Goal: Information Seeking & Learning: Learn about a topic

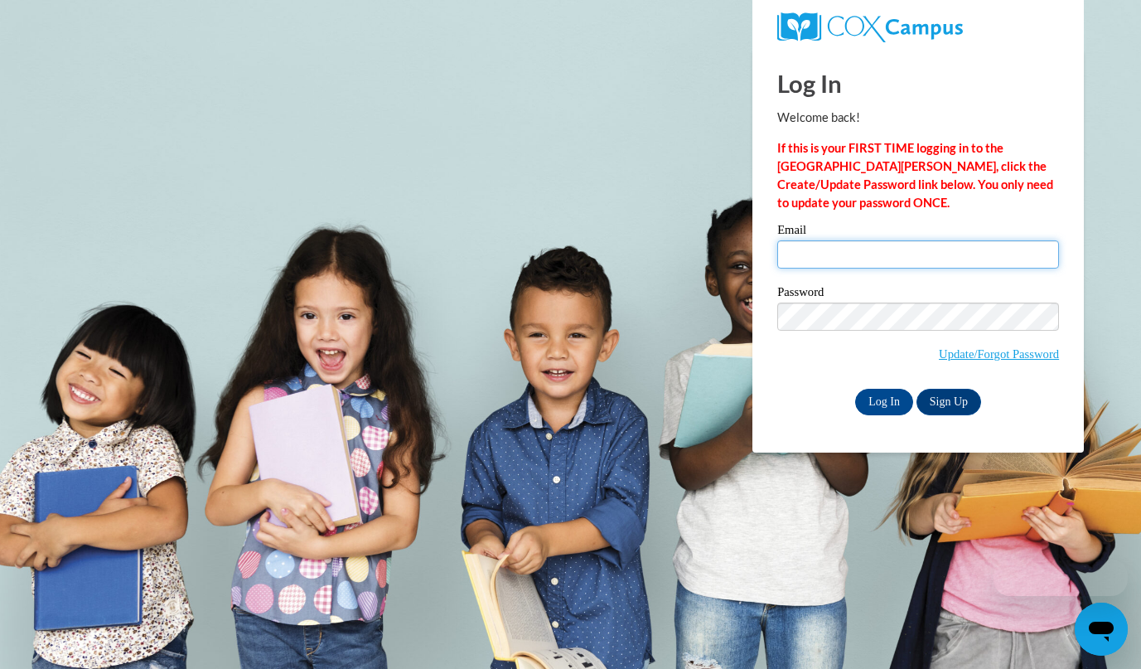
click at [928, 245] on input "Email" at bounding box center [918, 254] width 282 height 28
type input "abby.samse@rusd.org"
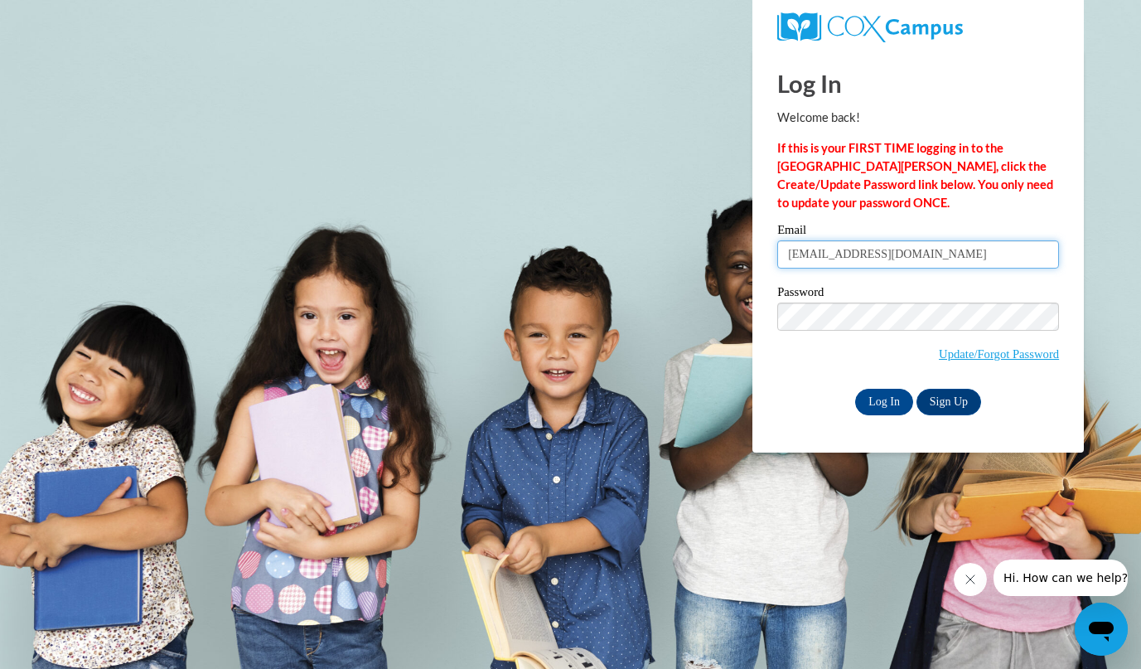
click at [855, 389] on input "Log In" at bounding box center [884, 402] width 58 height 27
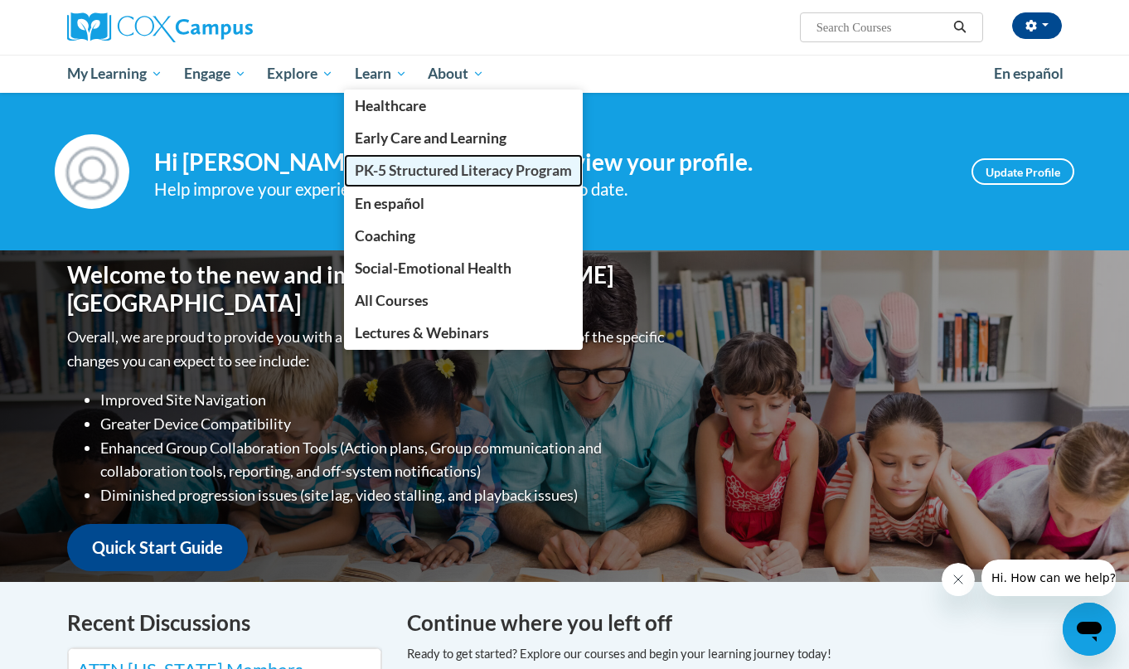
click at [416, 162] on span "PK-5 Structured Literacy Program" at bounding box center [463, 170] width 217 height 17
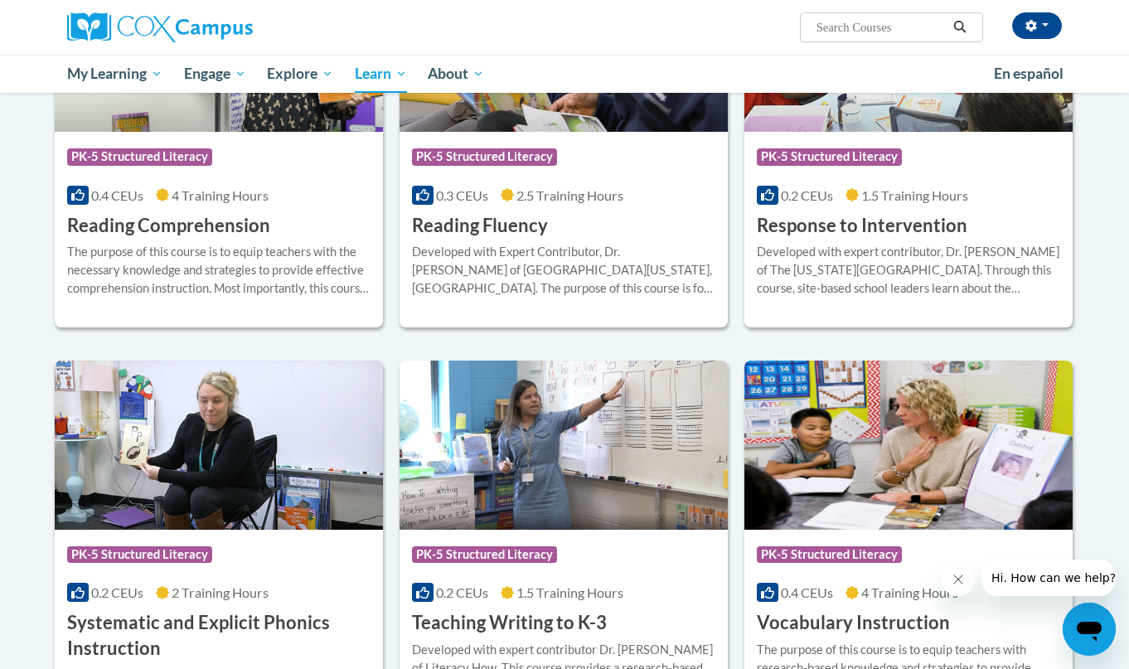
scroll to position [1349, 0]
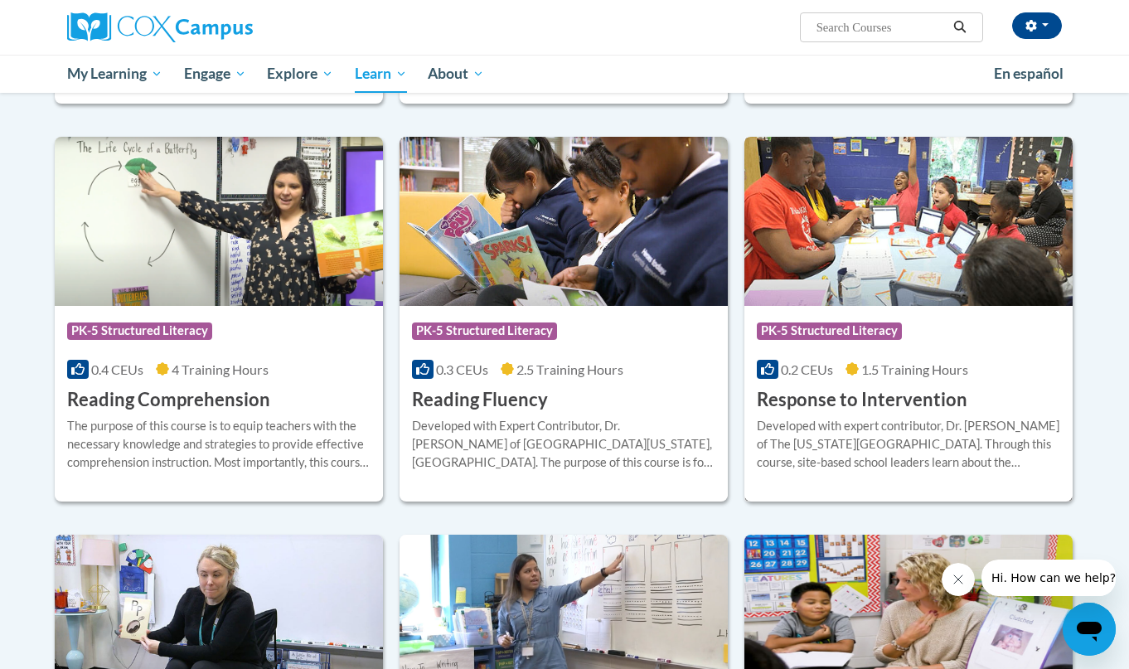
click at [903, 335] on span "PK-5 Structured Literacy" at bounding box center [831, 332] width 149 height 21
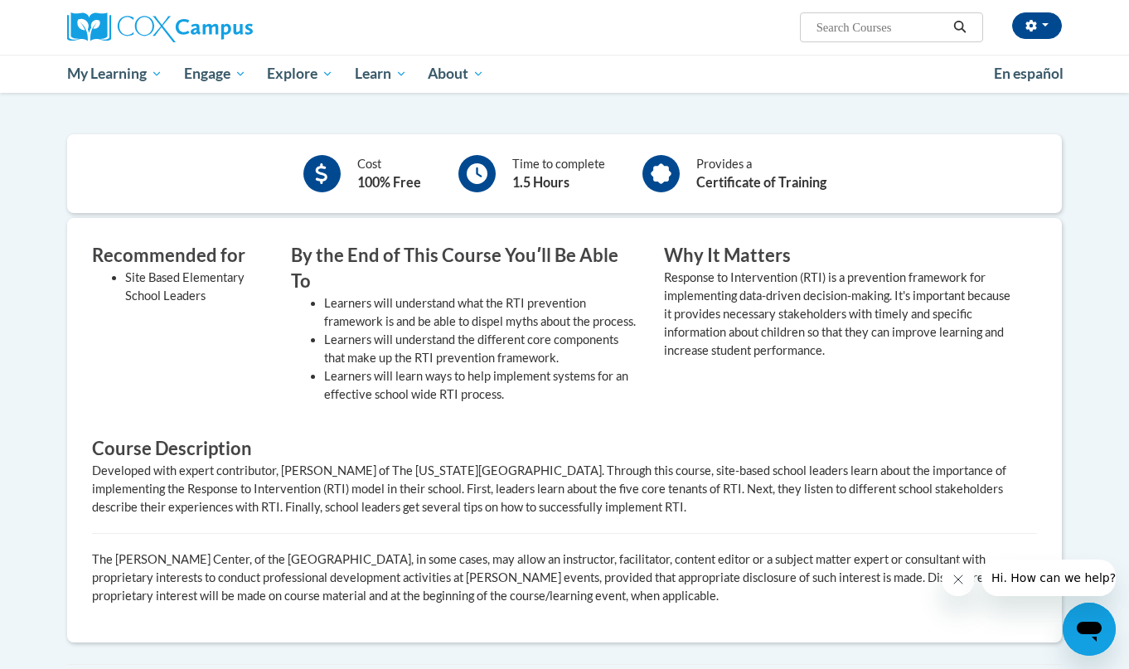
scroll to position [85, 0]
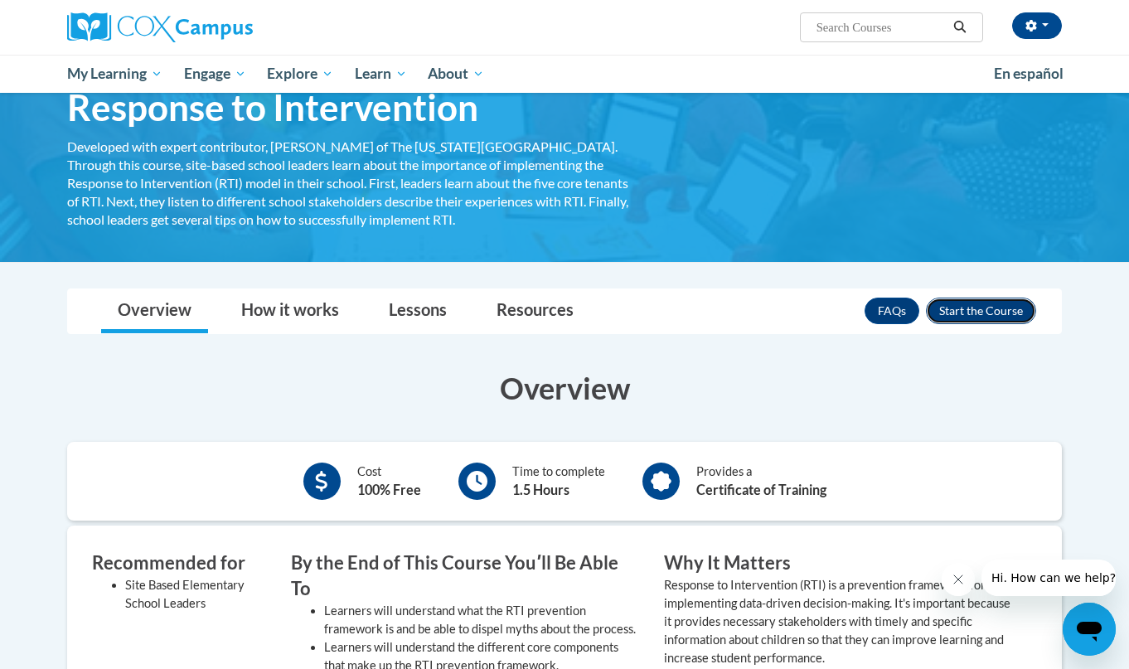
click at [976, 313] on button "Enroll" at bounding box center [981, 311] width 110 height 27
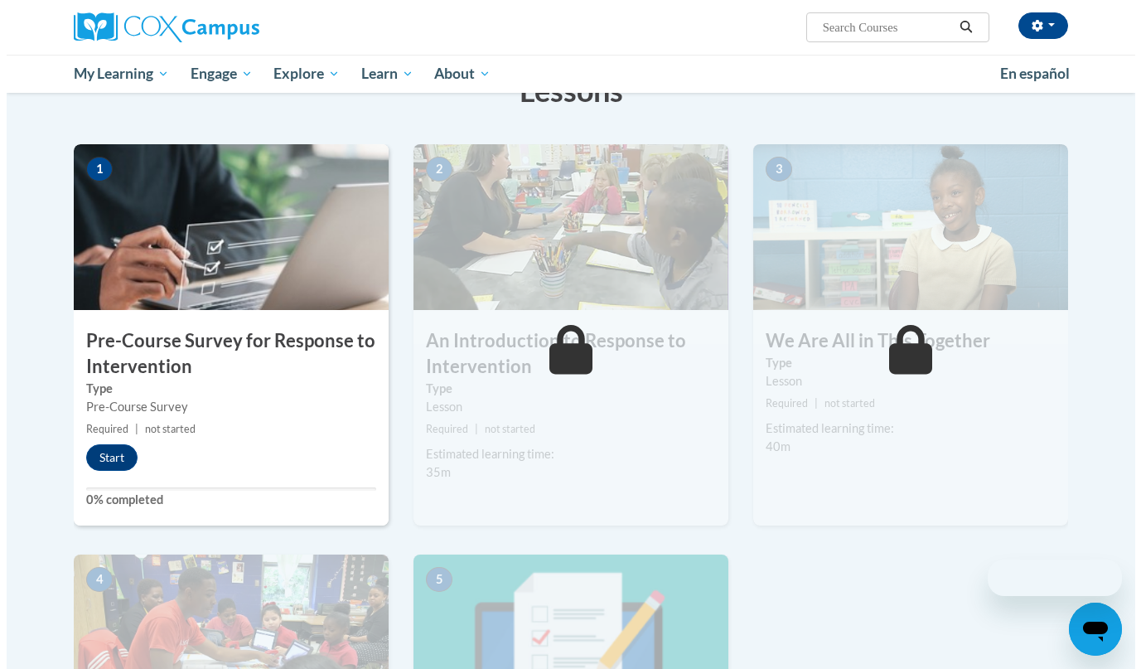
scroll to position [321, 0]
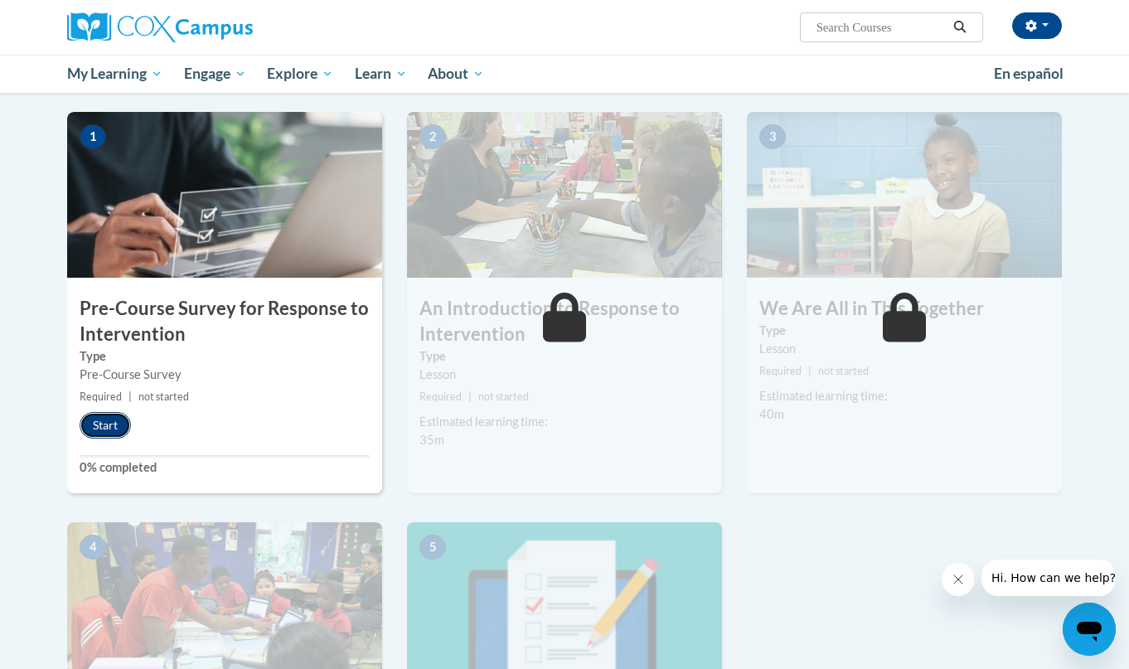
click at [108, 429] on button "Start" at bounding box center [105, 425] width 51 height 27
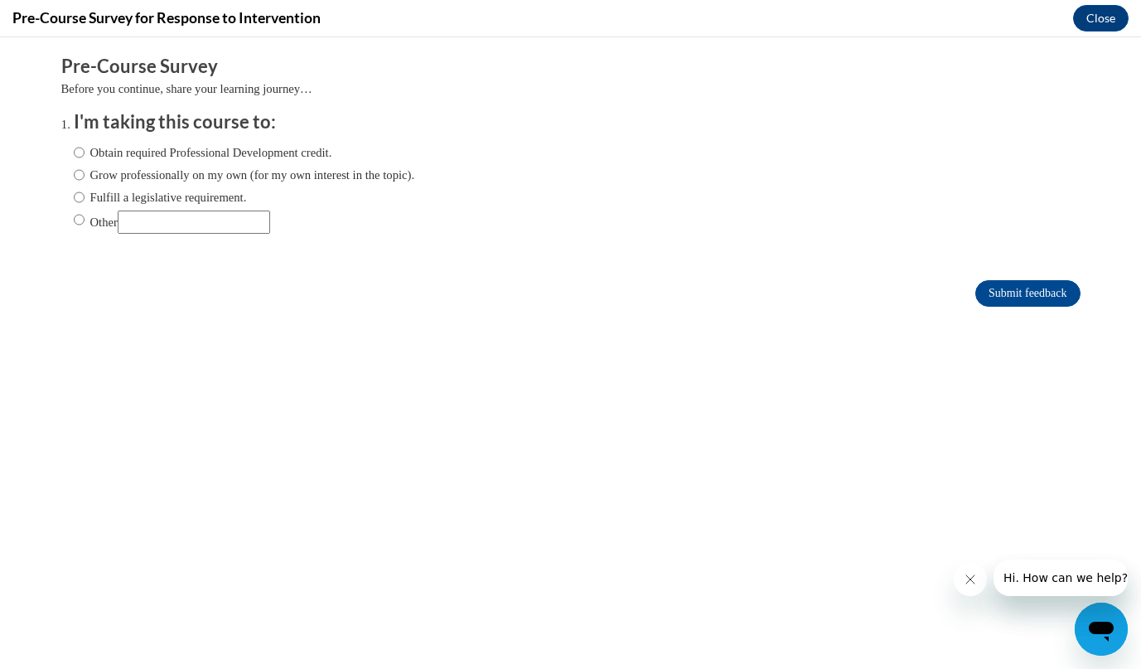
scroll to position [0, 0]
click at [149, 156] on label "Obtain required Professional Development credit." at bounding box center [203, 152] width 259 height 18
click at [85, 156] on input "Obtain required Professional Development credit." at bounding box center [79, 152] width 11 height 18
radio input "true"
click at [144, 180] on label "Grow professionally on my own (for my own interest in the topic)." at bounding box center [244, 175] width 341 height 18
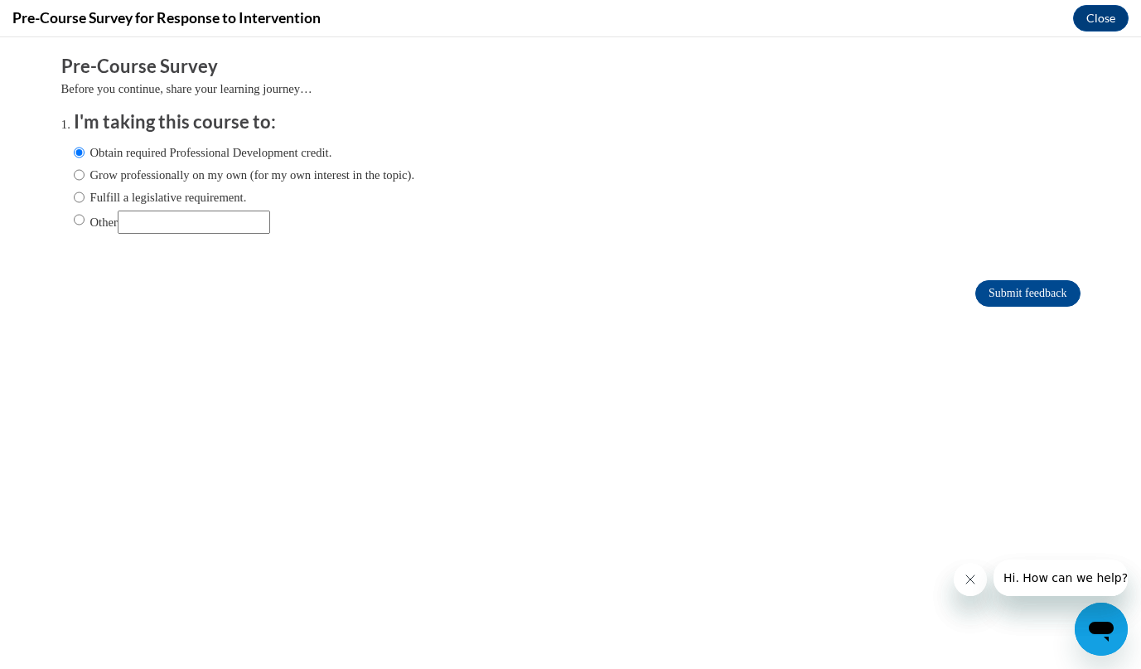
click at [85, 180] on input "Grow professionally on my own (for my own interest in the topic)." at bounding box center [79, 175] width 11 height 18
radio input "true"
click at [155, 151] on label "Obtain required Professional Development credit." at bounding box center [203, 152] width 259 height 18
click at [85, 151] on input "Obtain required Professional Development credit." at bounding box center [79, 152] width 11 height 18
radio input "true"
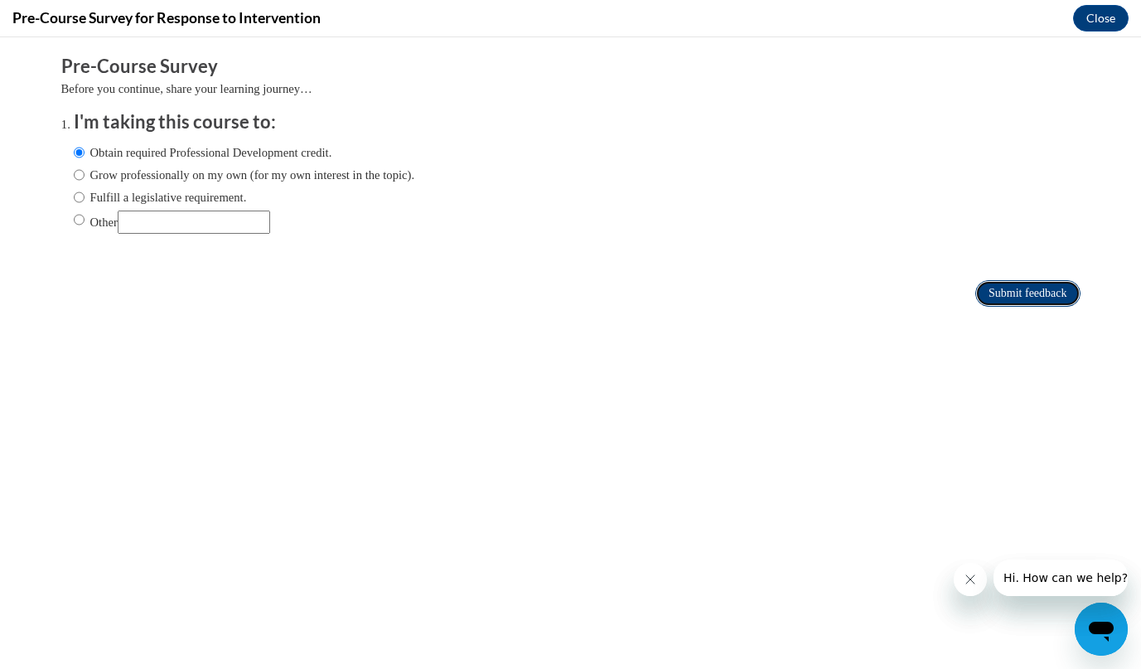
click at [1016, 294] on input "Submit feedback" at bounding box center [1028, 293] width 104 height 27
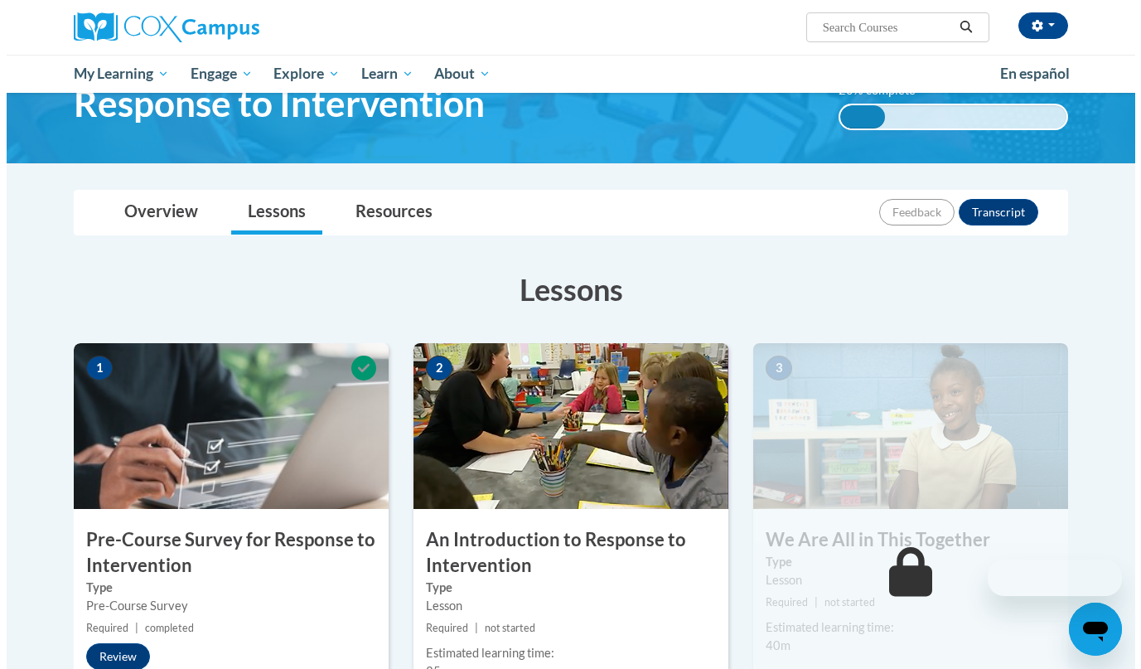
scroll to position [326, 0]
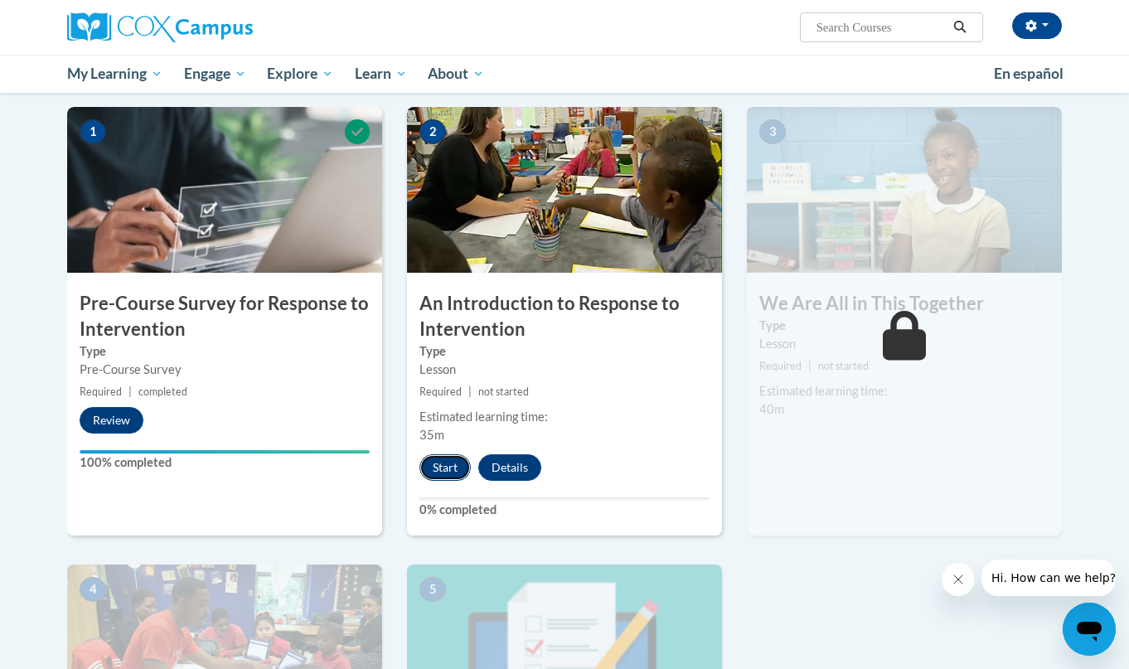
click at [453, 471] on button "Start" at bounding box center [444, 467] width 51 height 27
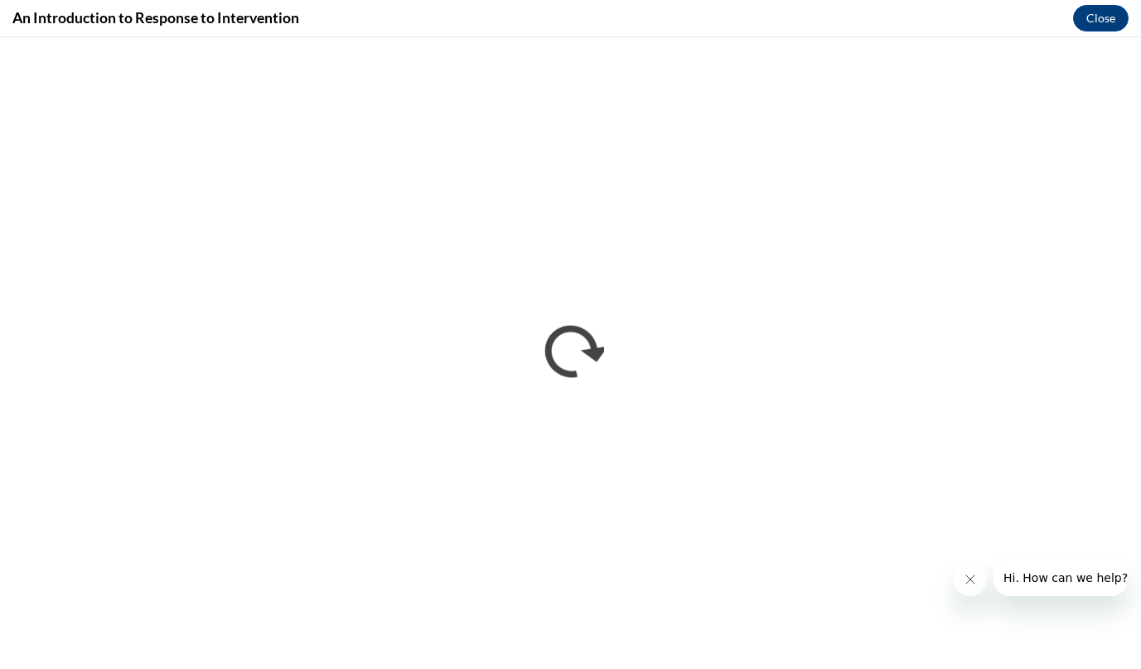
scroll to position [0, 0]
click at [964, 582] on icon "Close message from company" at bounding box center [970, 579] width 13 height 13
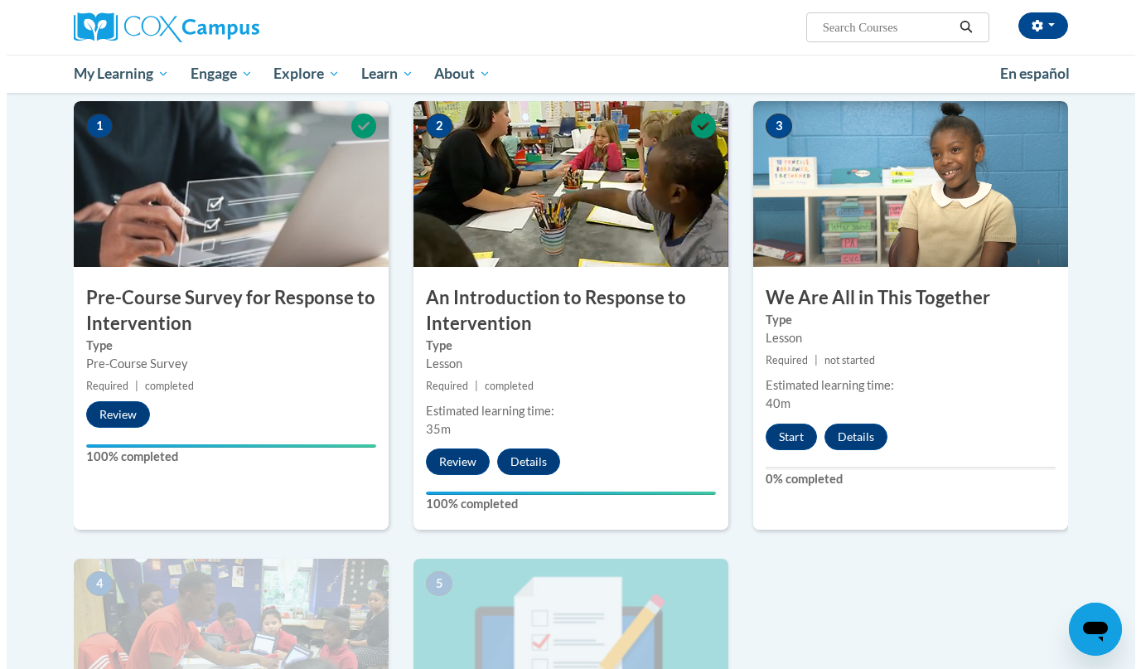
scroll to position [321, 0]
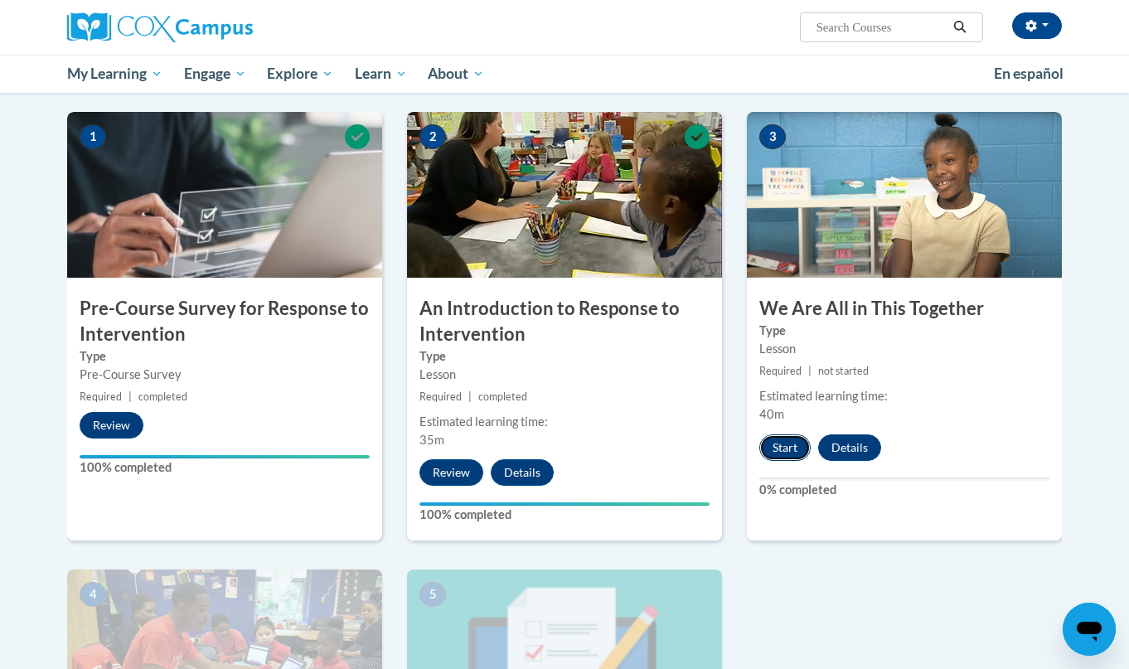
click at [781, 448] on button "Start" at bounding box center [784, 447] width 51 height 27
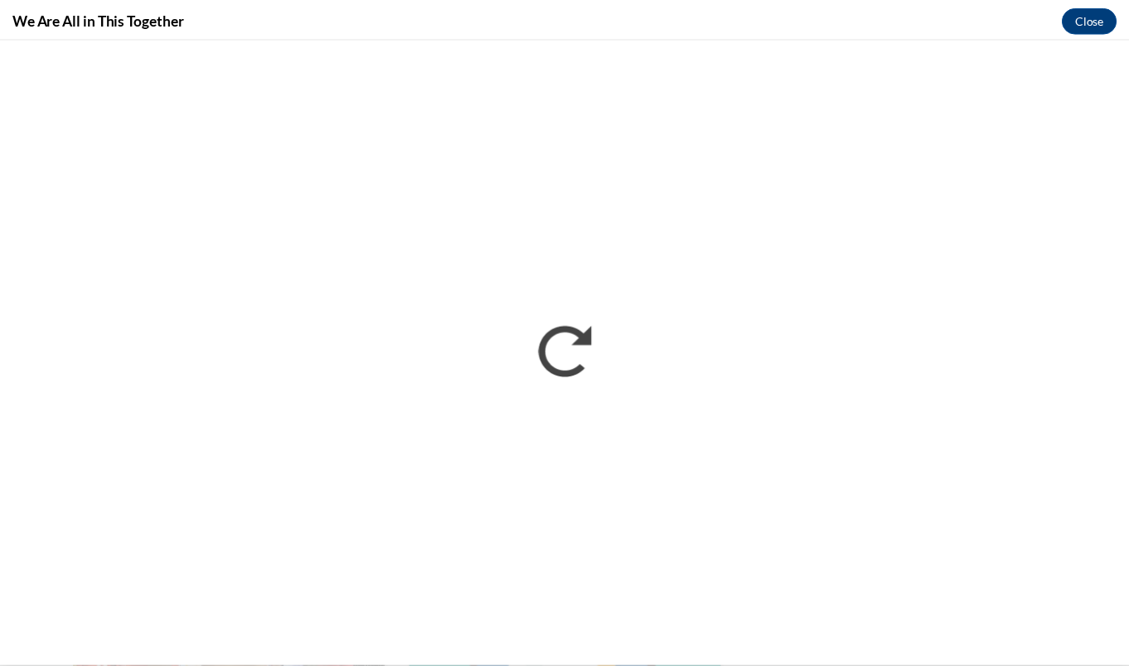
scroll to position [0, 0]
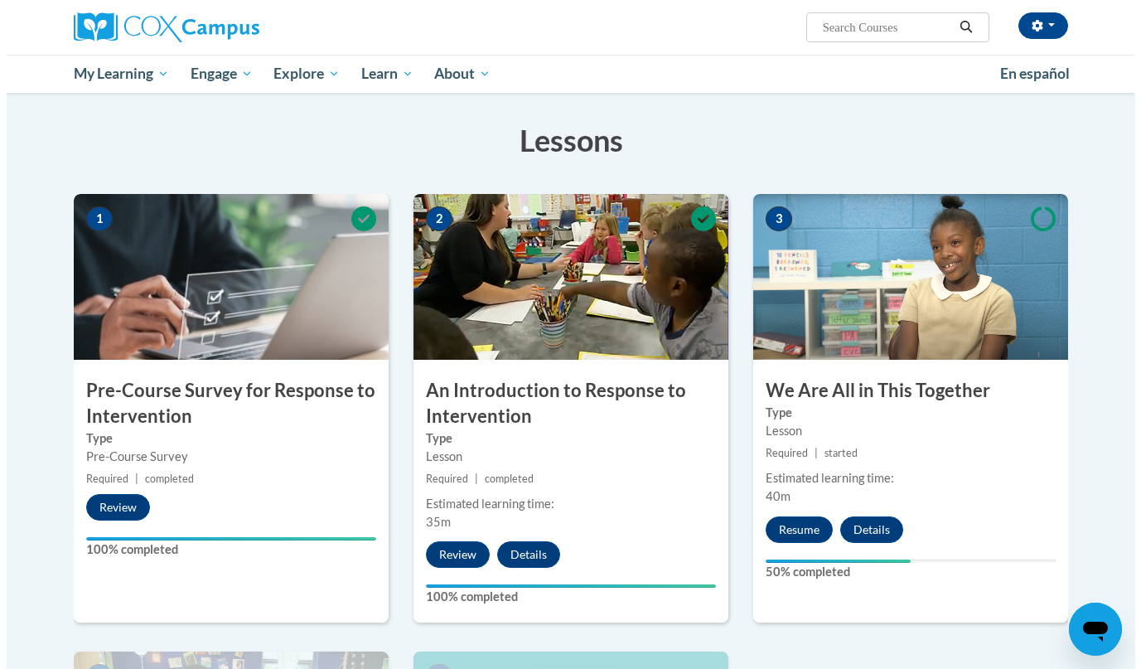
scroll to position [244, 0]
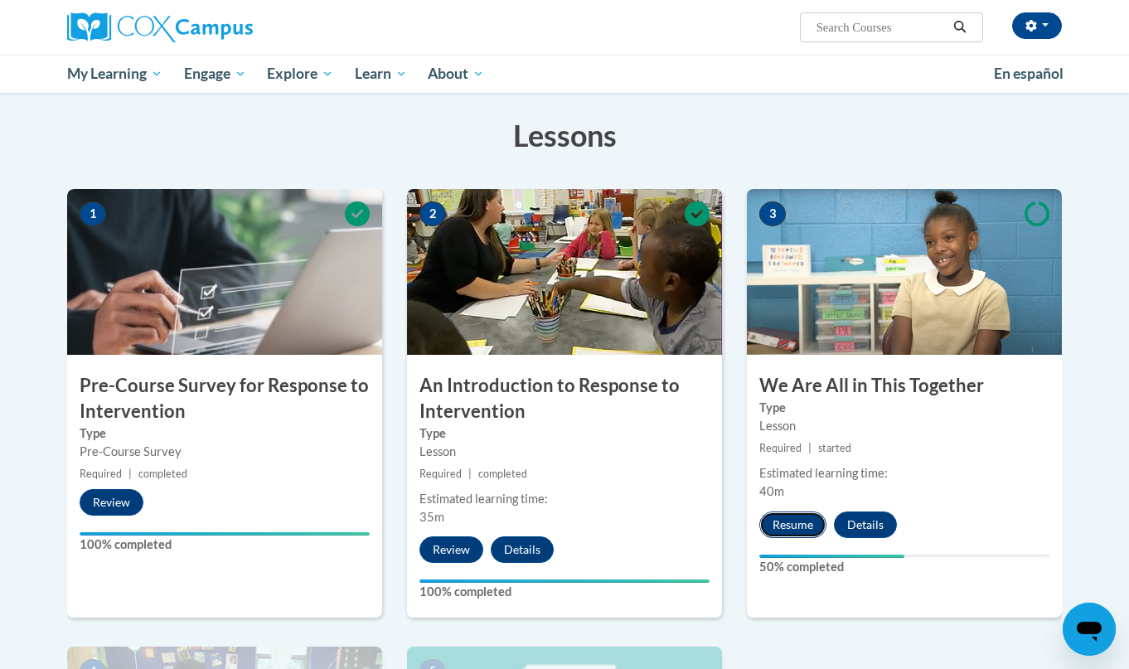
click at [803, 526] on button "Resume" at bounding box center [792, 524] width 67 height 27
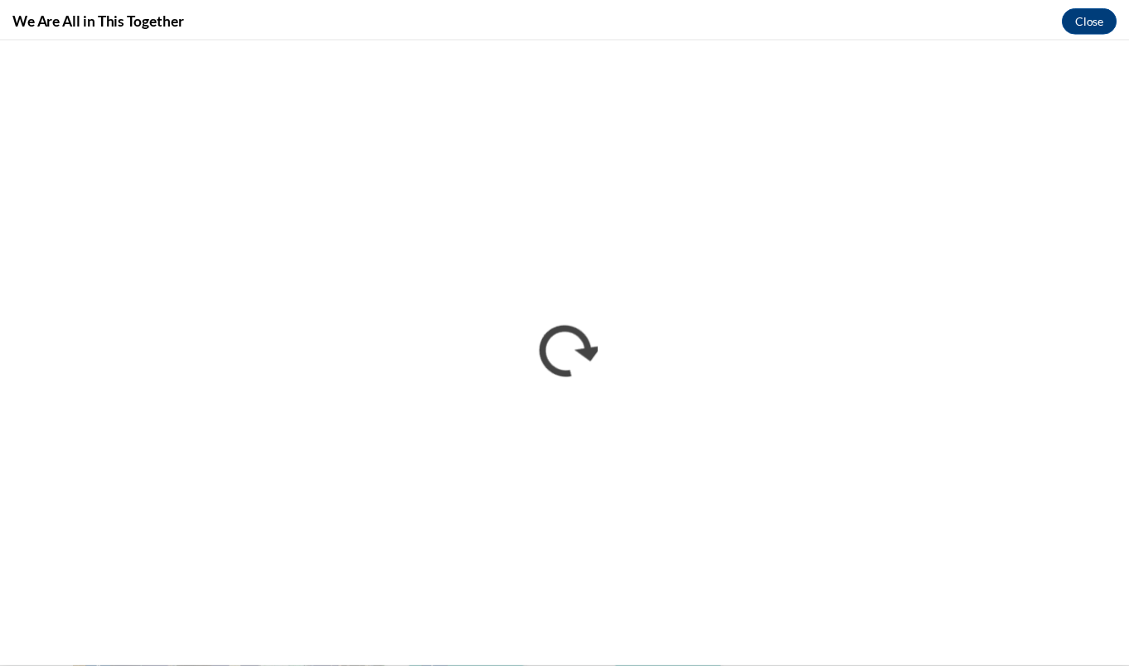
scroll to position [0, 0]
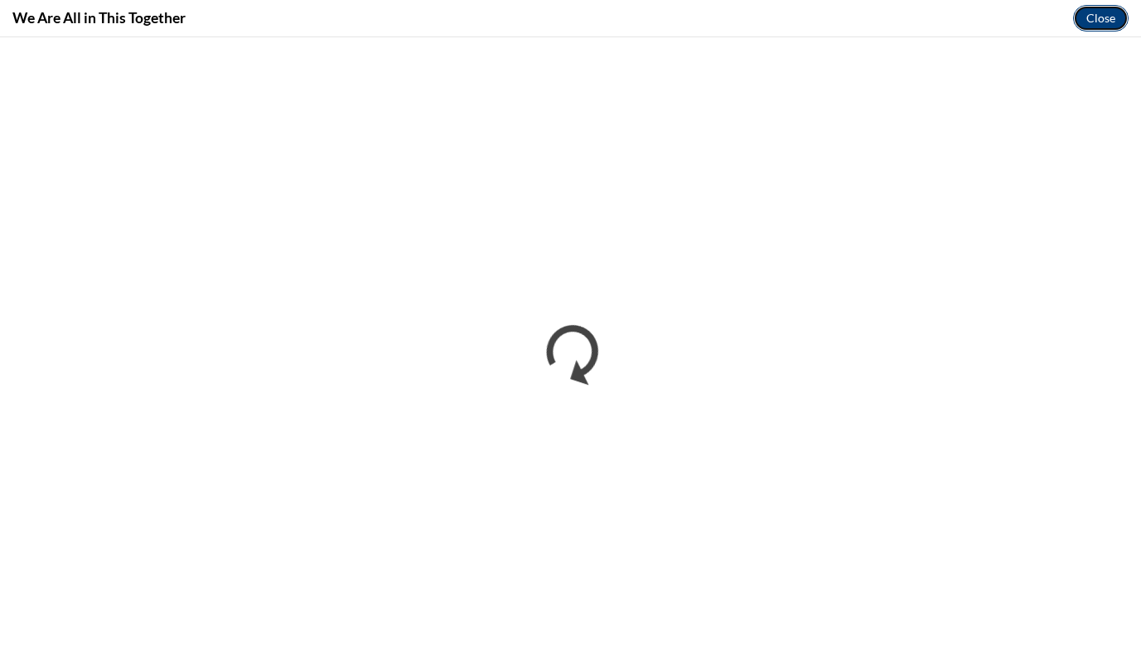
click at [1102, 17] on button "Close" at bounding box center [1101, 18] width 56 height 27
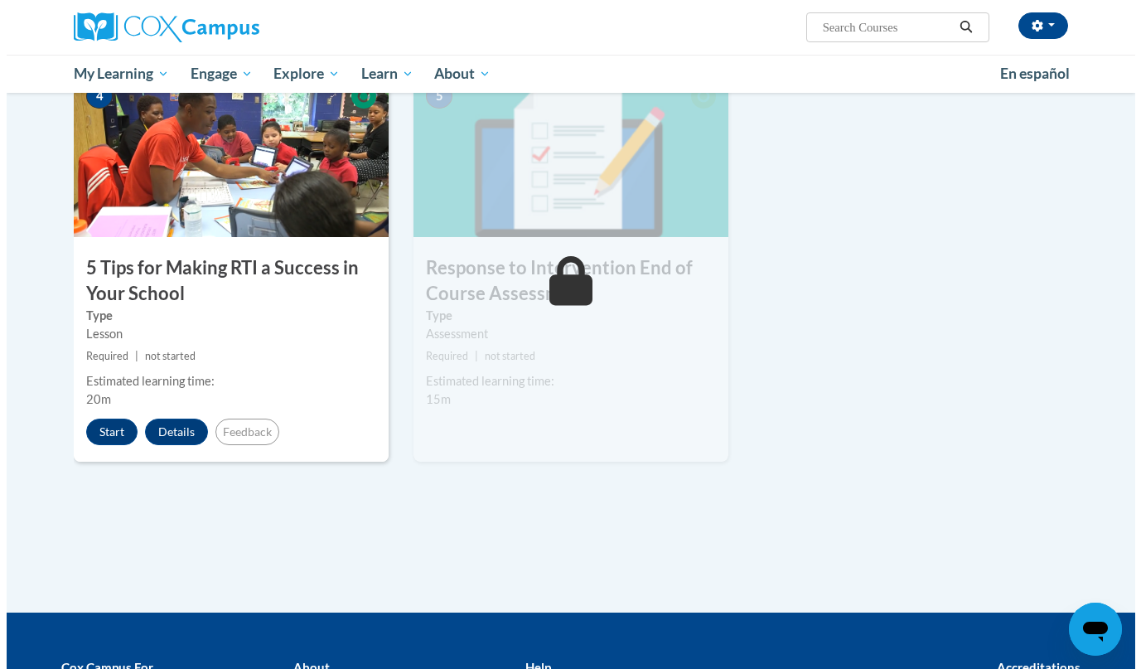
scroll to position [785, 0]
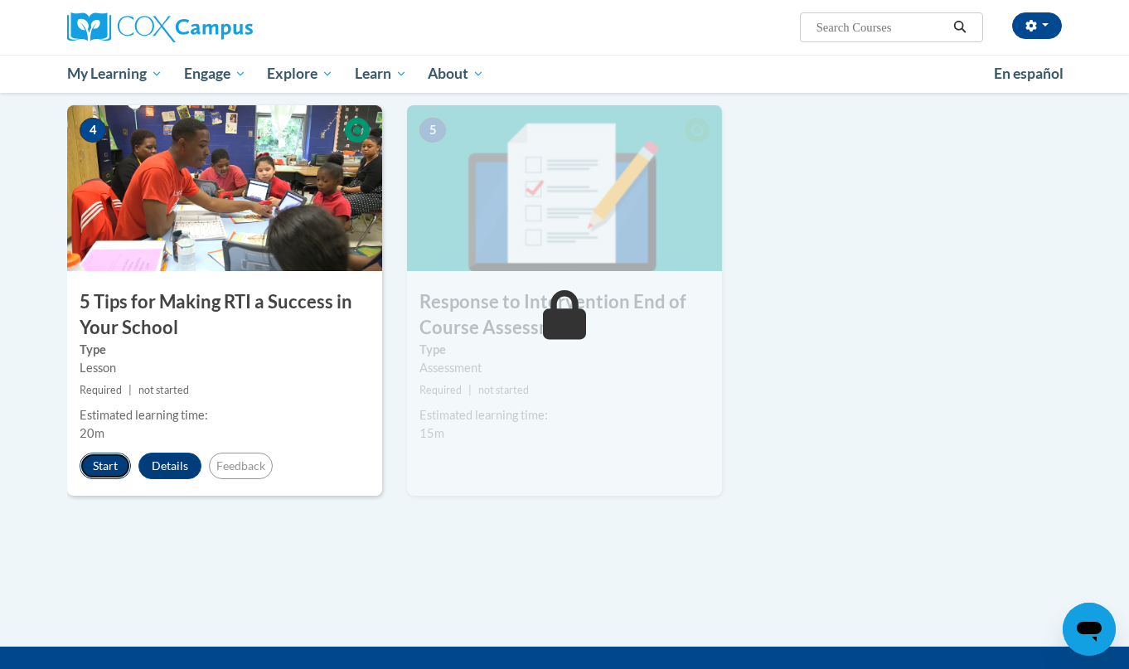
click at [83, 472] on button "Start" at bounding box center [105, 466] width 51 height 27
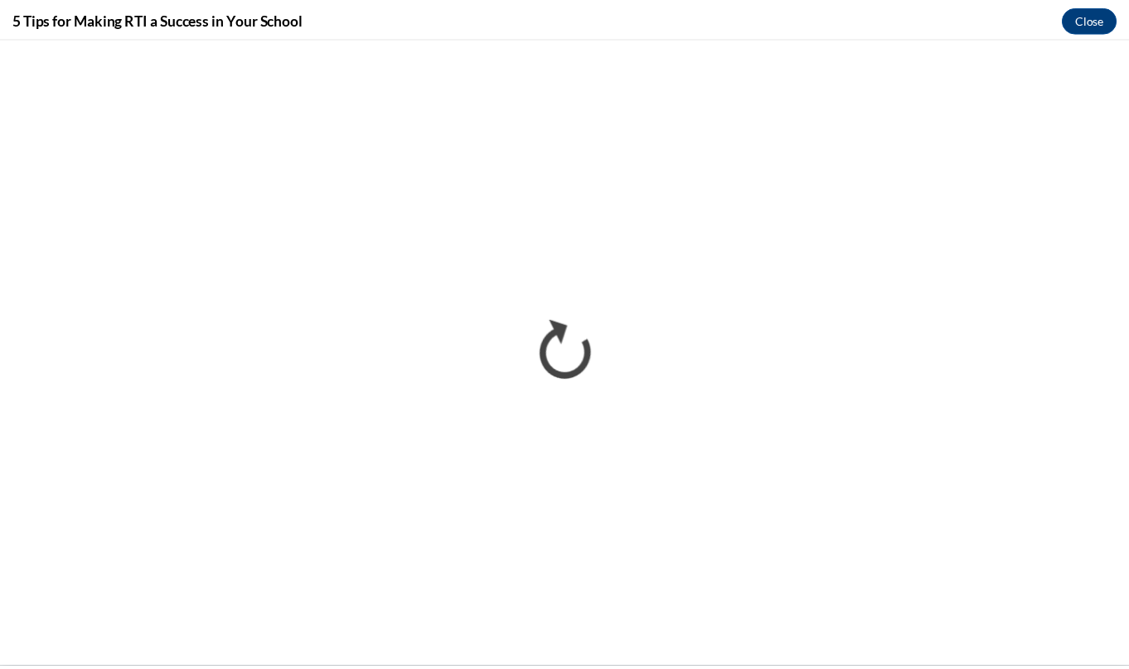
scroll to position [0, 0]
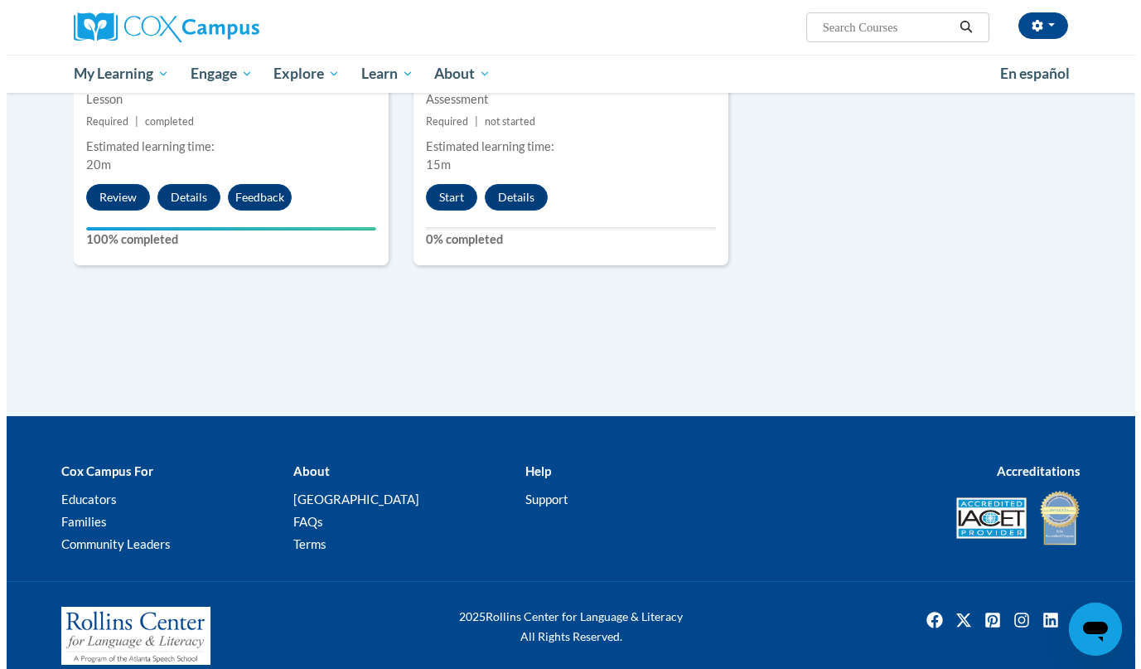
scroll to position [1073, 0]
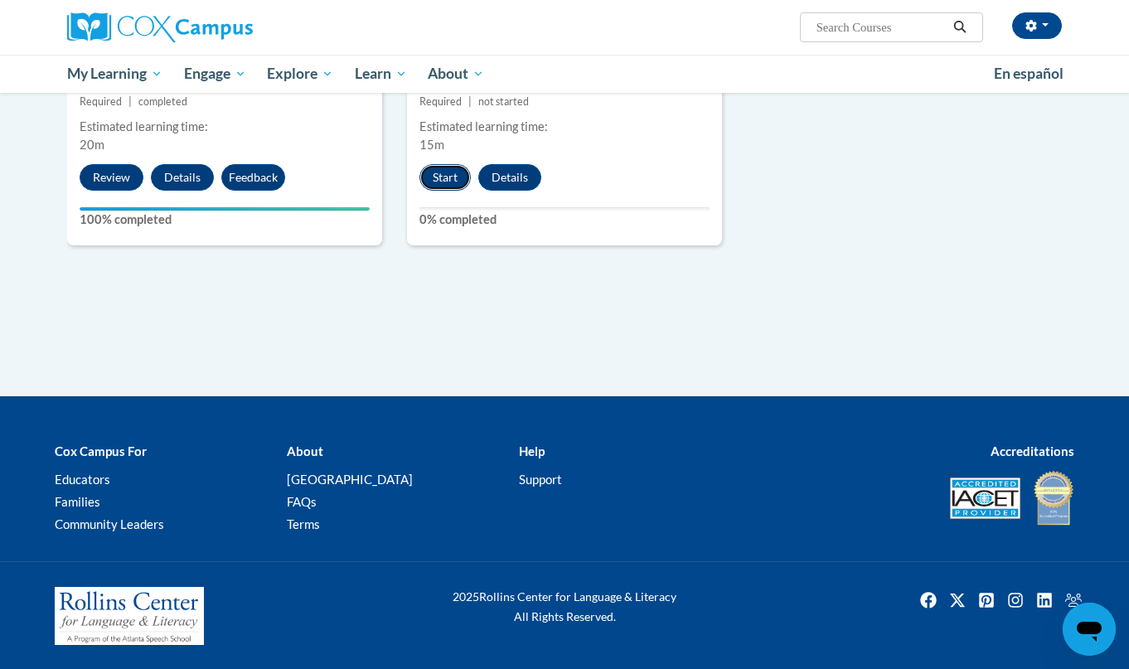
click at [444, 182] on button "Start" at bounding box center [444, 177] width 51 height 27
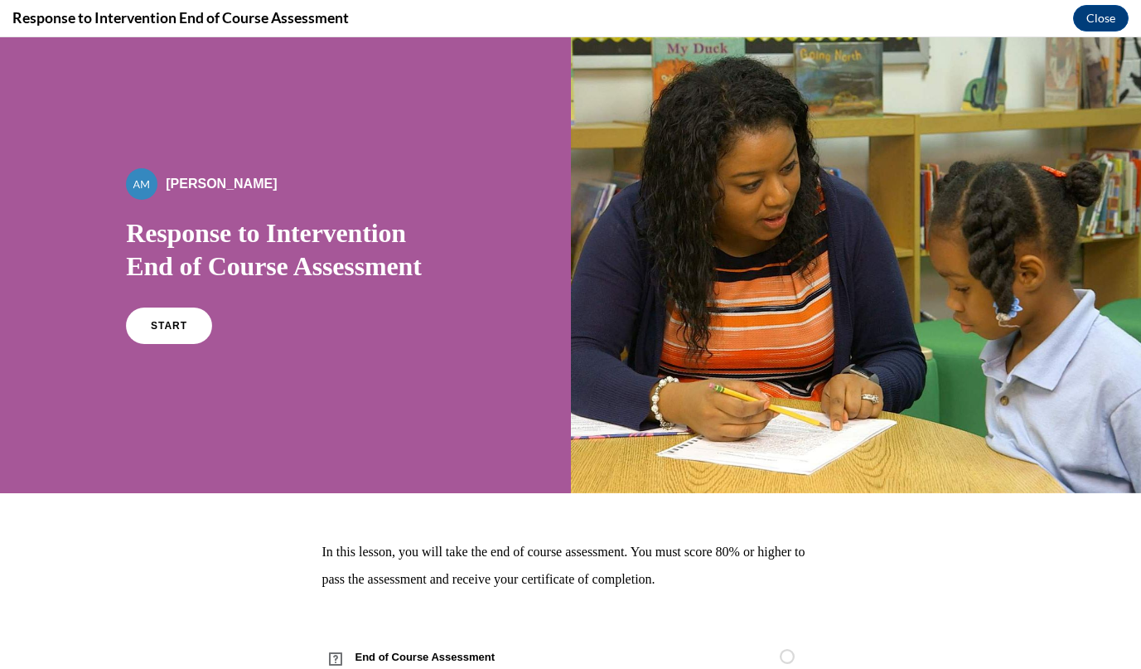
scroll to position [0, 0]
click at [204, 330] on div "START" at bounding box center [285, 333] width 318 height 51
click at [196, 327] on link "START" at bounding box center [169, 326] width 90 height 38
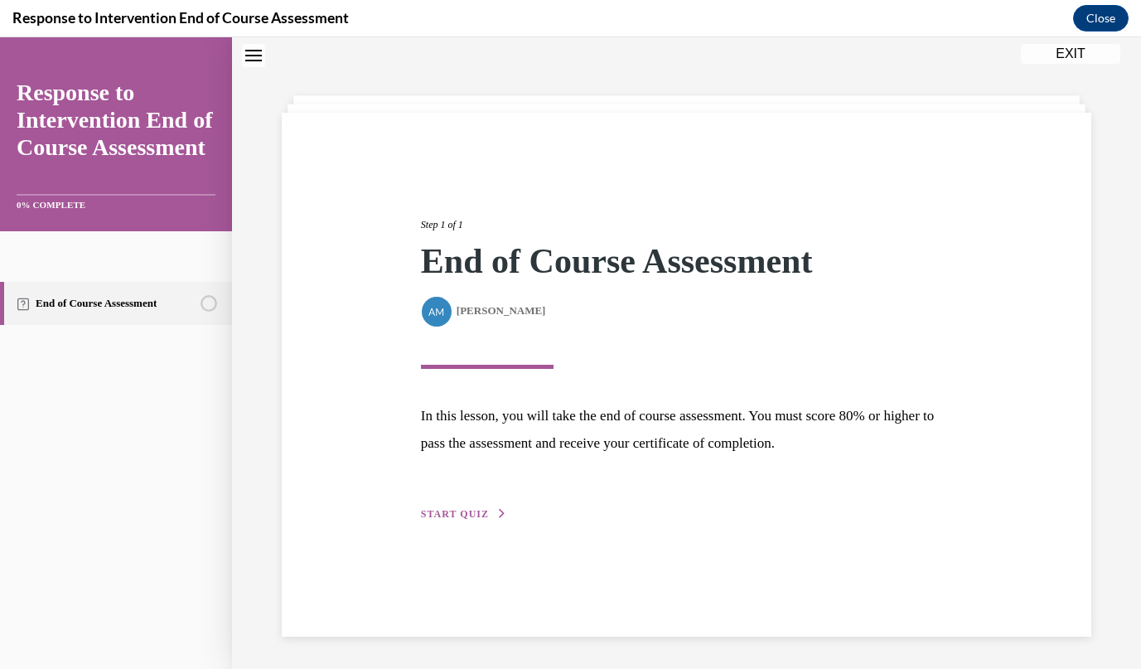
scroll to position [52, 0]
click at [473, 507] on span "START QUIZ" at bounding box center [455, 513] width 68 height 12
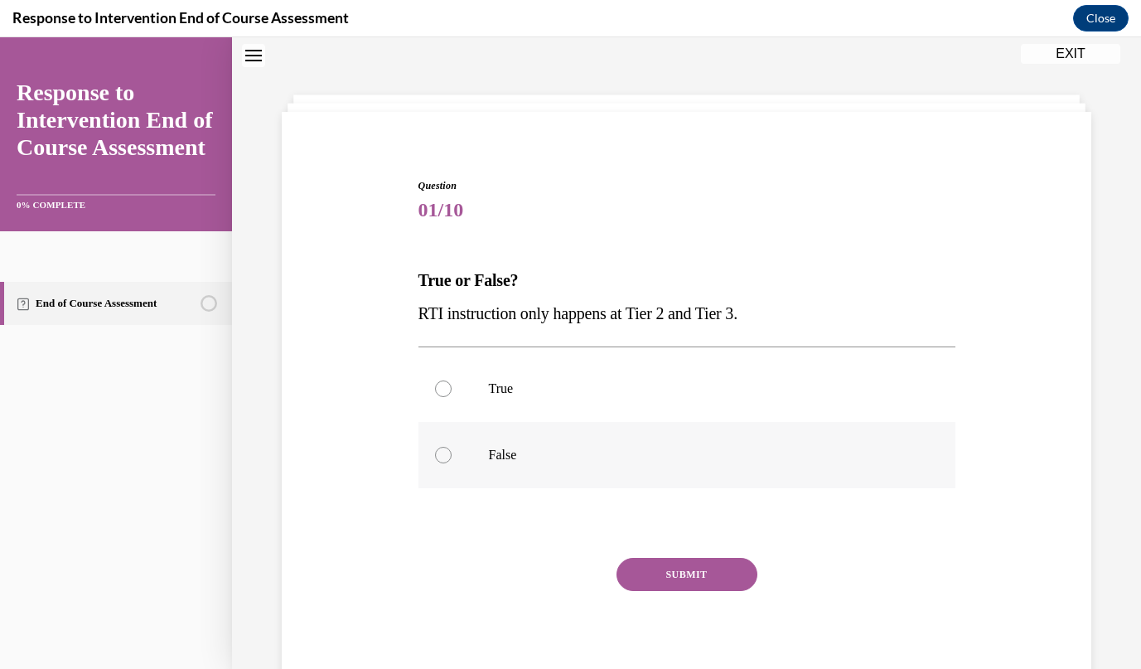
click at [489, 448] on p "False" at bounding box center [701, 455] width 425 height 17
click at [452, 448] on input "False" at bounding box center [443, 455] width 17 height 17
radio input "true"
click at [682, 581] on button "SUBMIT" at bounding box center [687, 574] width 141 height 33
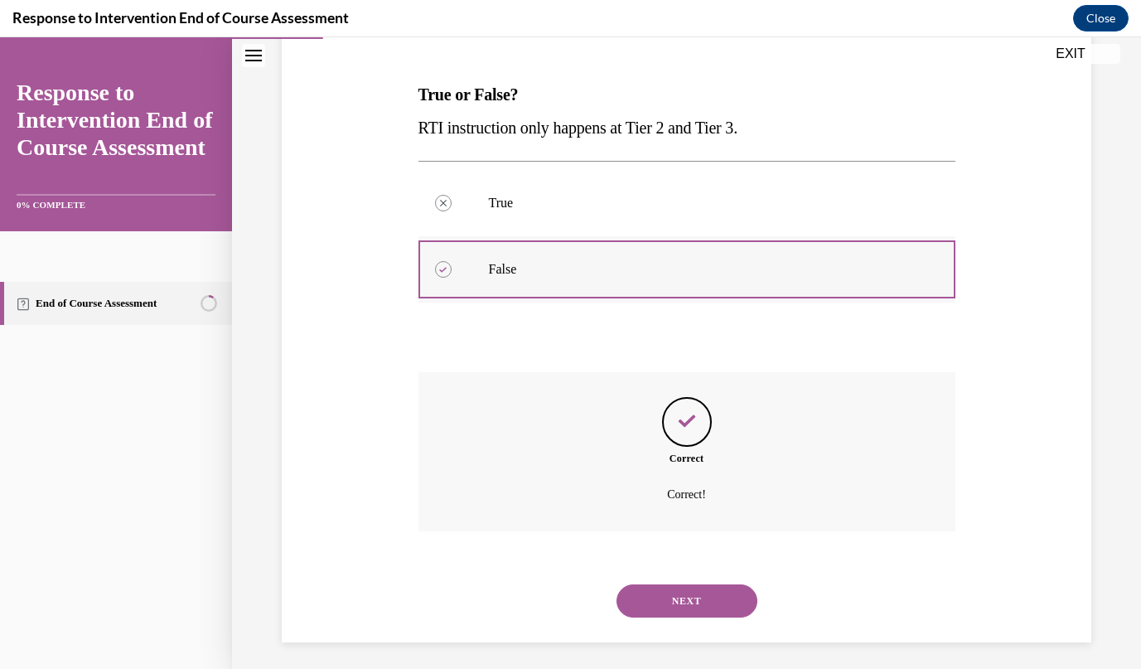
scroll to position [245, 0]
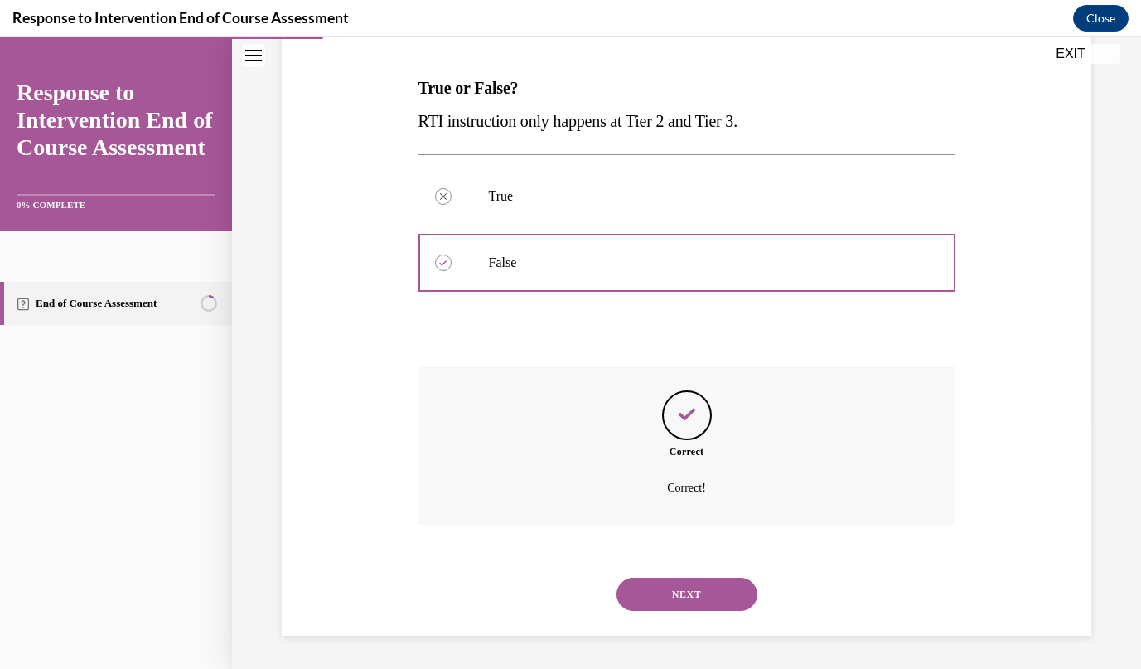
click at [657, 589] on button "NEXT" at bounding box center [687, 594] width 141 height 33
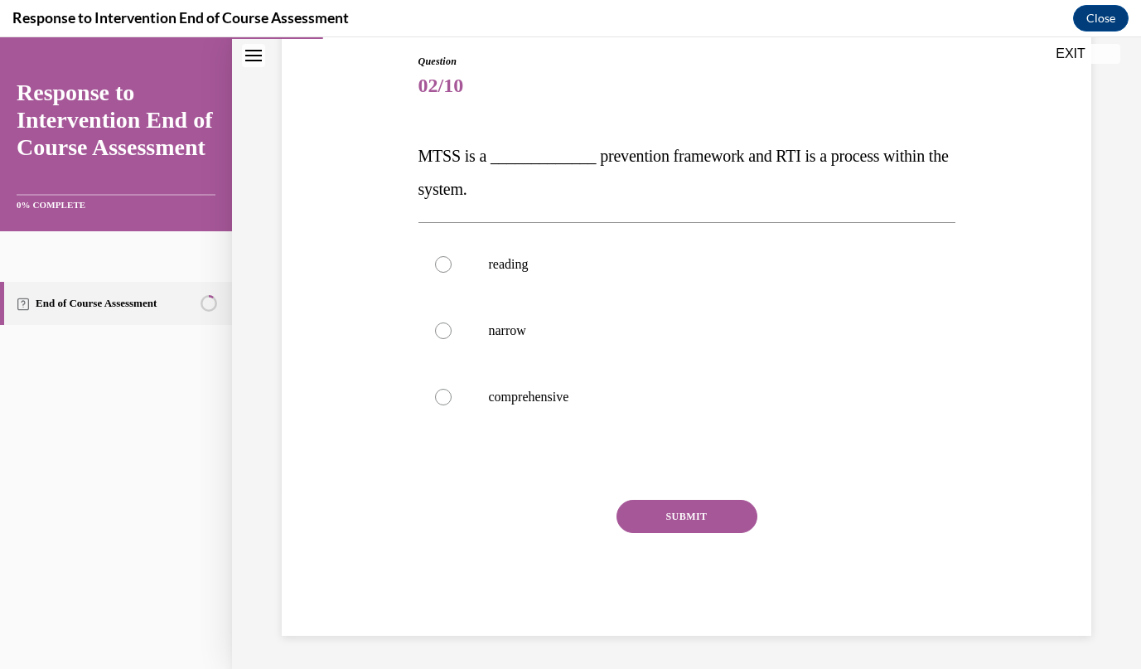
scroll to position [177, 0]
click at [513, 405] on label "comprehensive" at bounding box center [687, 397] width 537 height 66
click at [452, 405] on input "comprehensive" at bounding box center [443, 397] width 17 height 17
radio input "true"
click at [690, 521] on button "SUBMIT" at bounding box center [687, 516] width 141 height 33
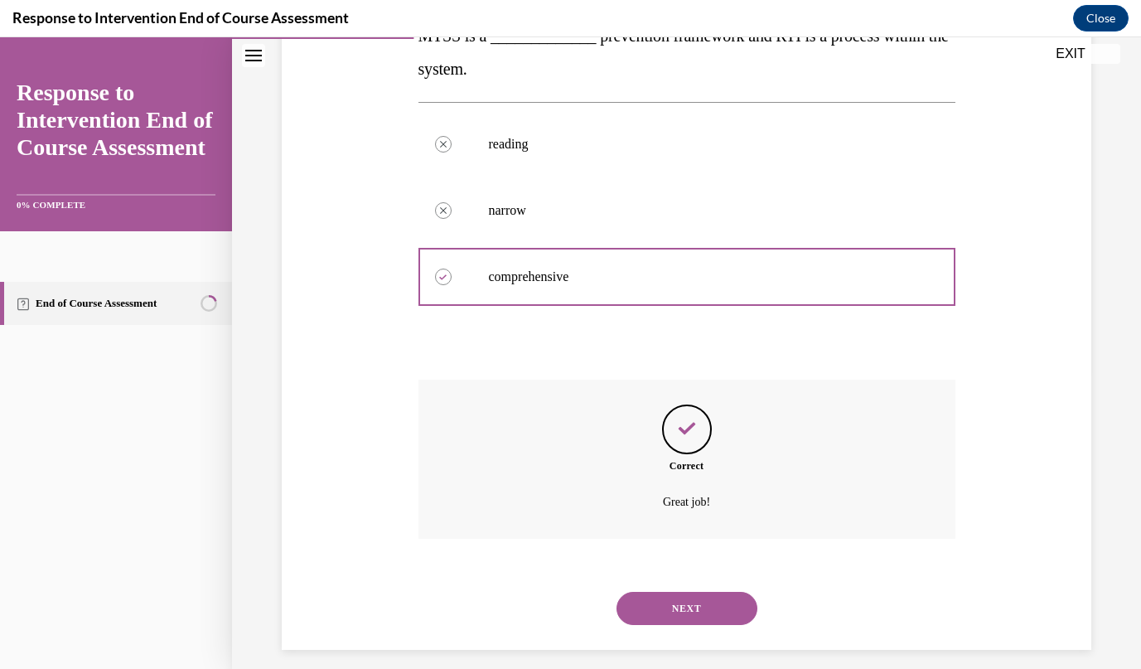
scroll to position [311, 0]
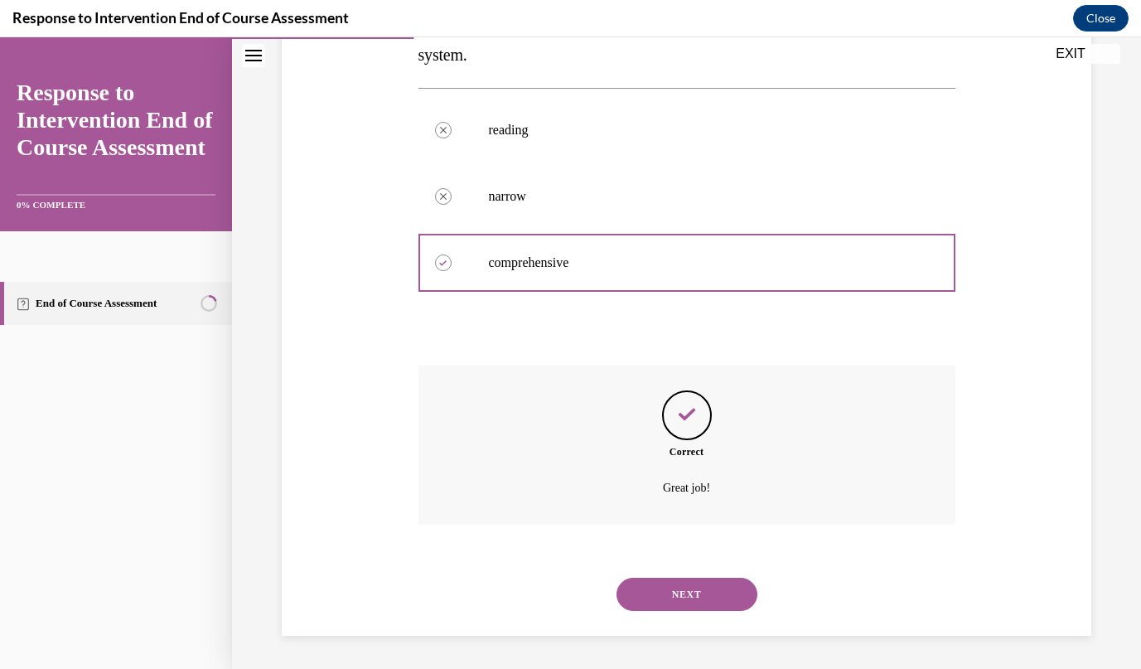
click at [679, 593] on button "NEXT" at bounding box center [687, 594] width 141 height 33
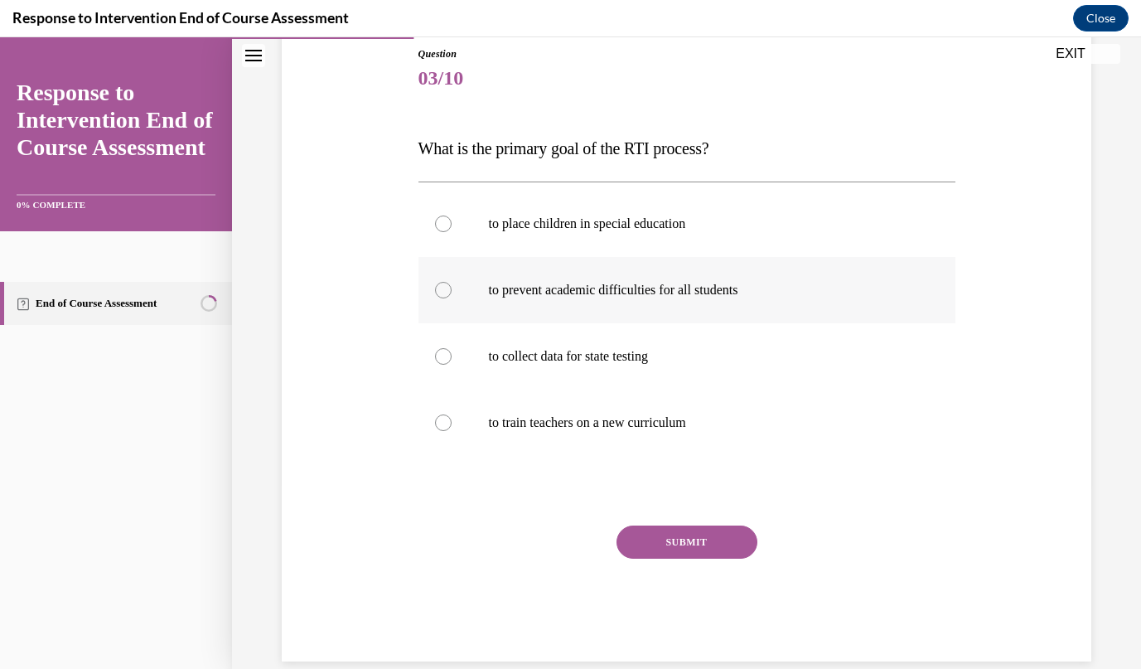
click at [632, 282] on p "to prevent academic difficulties for all students" at bounding box center [701, 290] width 425 height 17
click at [452, 282] on input "to prevent academic difficulties for all students" at bounding box center [443, 290] width 17 height 17
radio input "true"
click at [650, 548] on button "SUBMIT" at bounding box center [687, 542] width 141 height 33
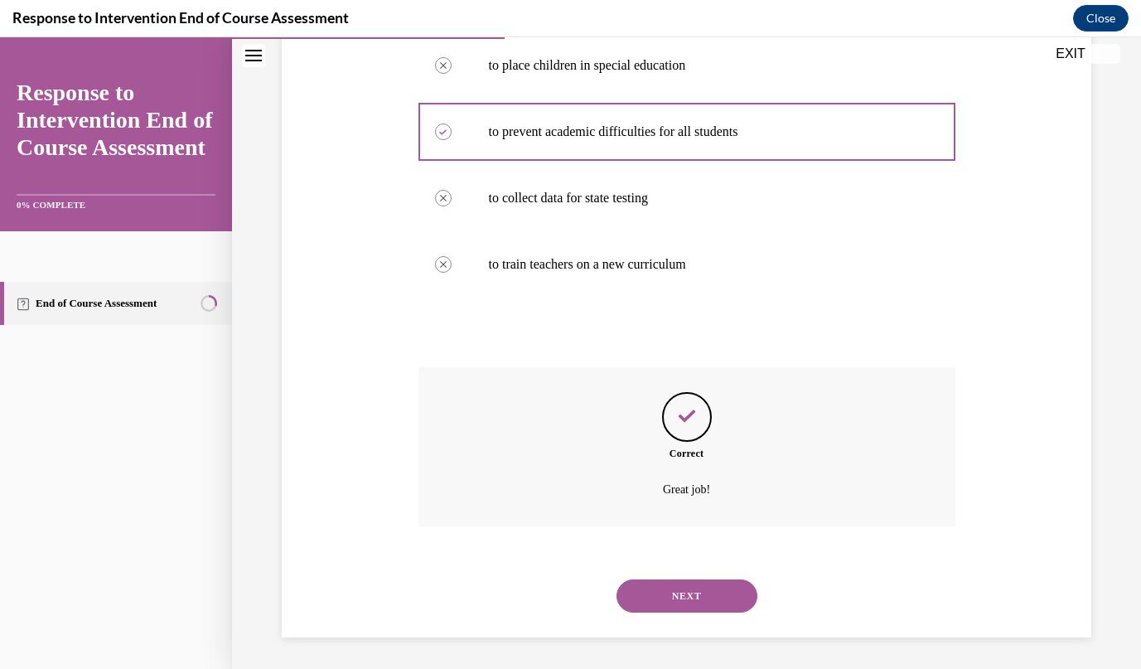
scroll to position [344, 0]
click at [675, 589] on button "NEXT" at bounding box center [687, 594] width 141 height 33
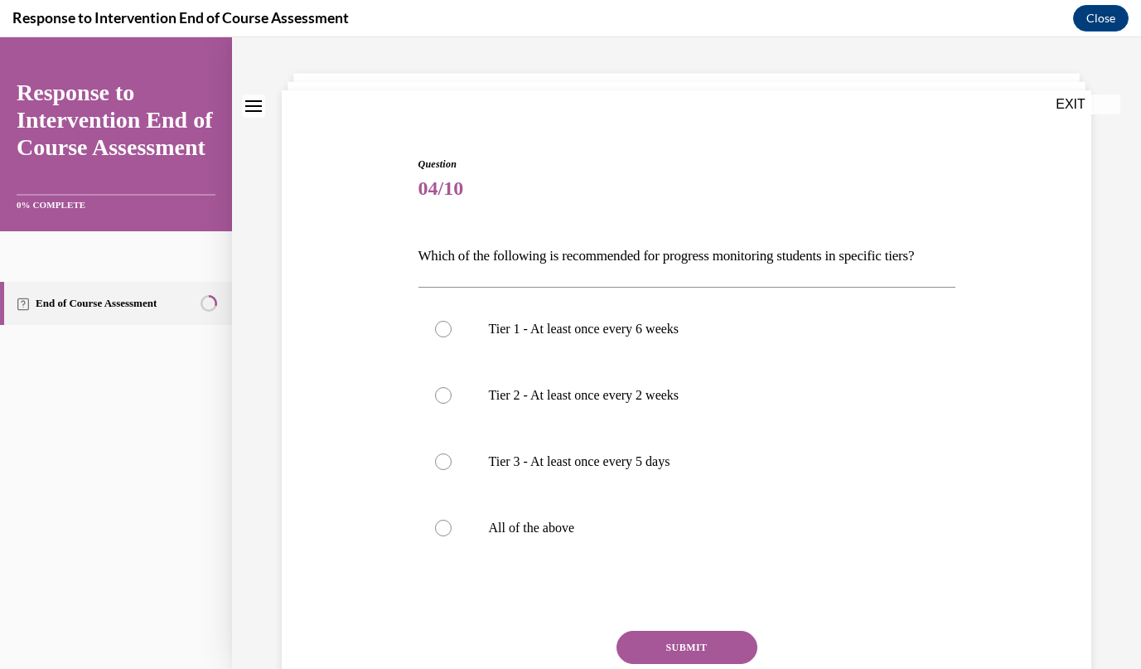
scroll to position [111, 0]
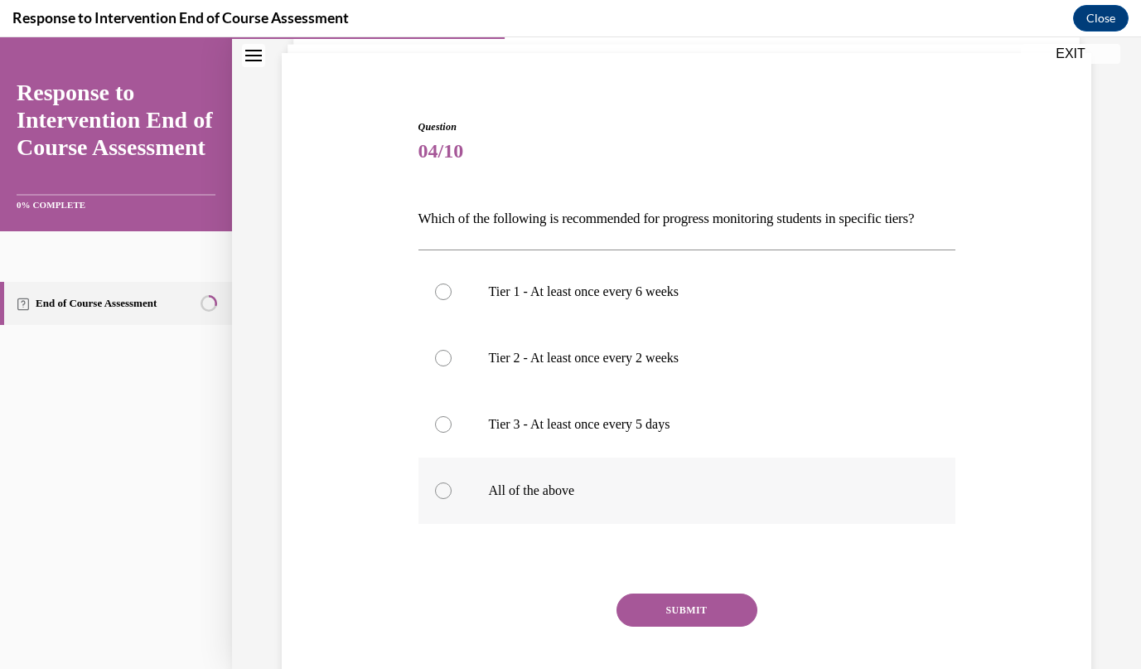
click at [487, 508] on label "All of the above" at bounding box center [687, 491] width 537 height 66
click at [452, 499] on input "All of the above" at bounding box center [443, 490] width 17 height 17
radio input "true"
click at [653, 627] on button "SUBMIT" at bounding box center [687, 609] width 141 height 33
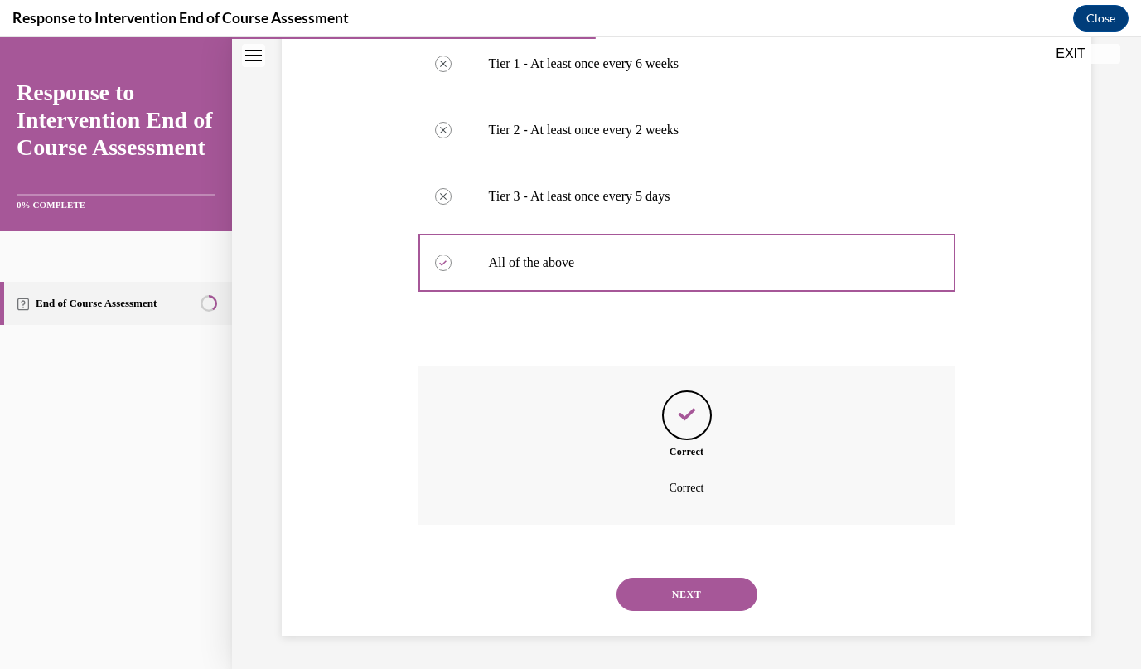
click at [683, 595] on button "NEXT" at bounding box center [687, 594] width 141 height 33
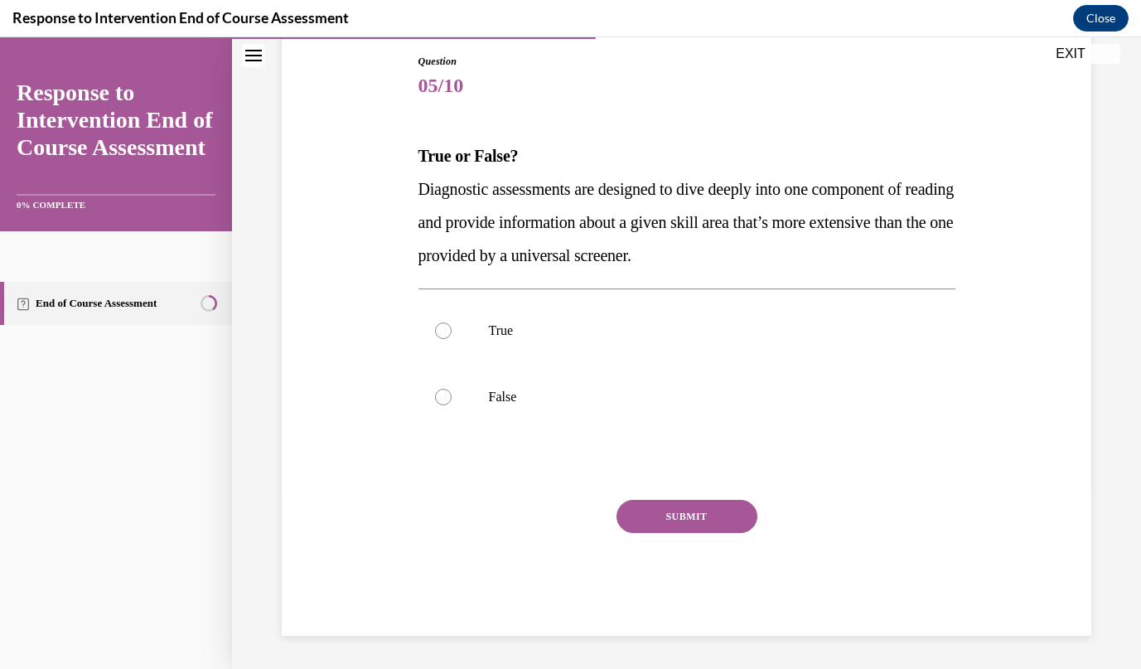
scroll to position [177, 0]
click at [482, 336] on label "True" at bounding box center [687, 331] width 537 height 66
click at [452, 336] on input "True" at bounding box center [443, 330] width 17 height 17
radio input "true"
click at [669, 533] on div "SUBMIT" at bounding box center [687, 541] width 537 height 83
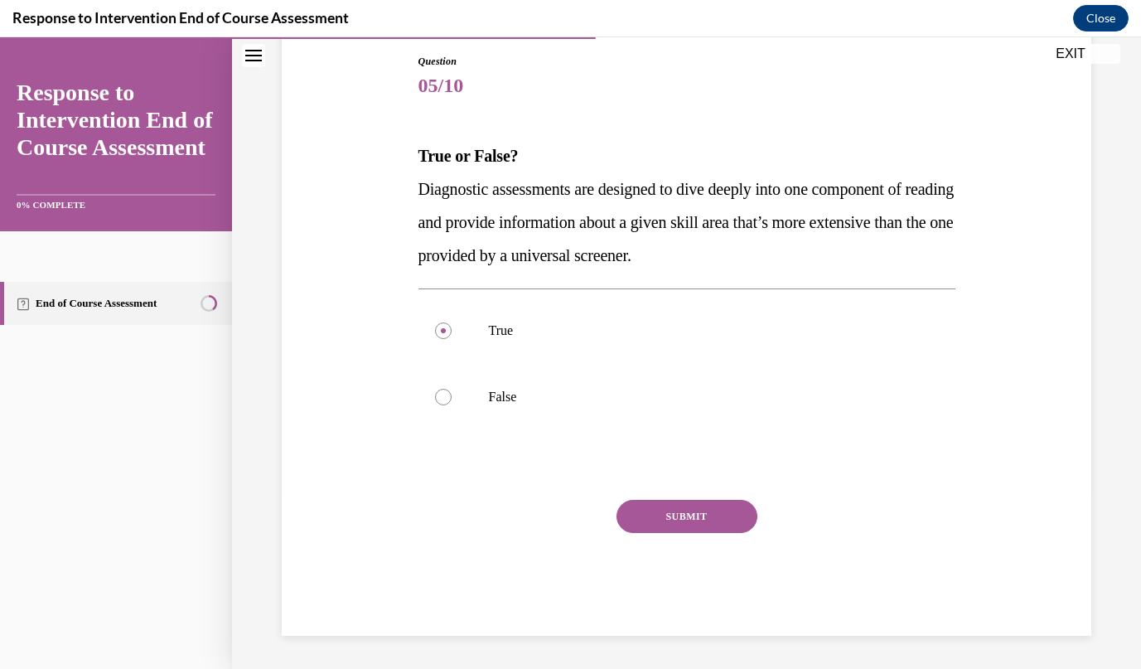
click at [666, 507] on button "SUBMIT" at bounding box center [687, 516] width 141 height 33
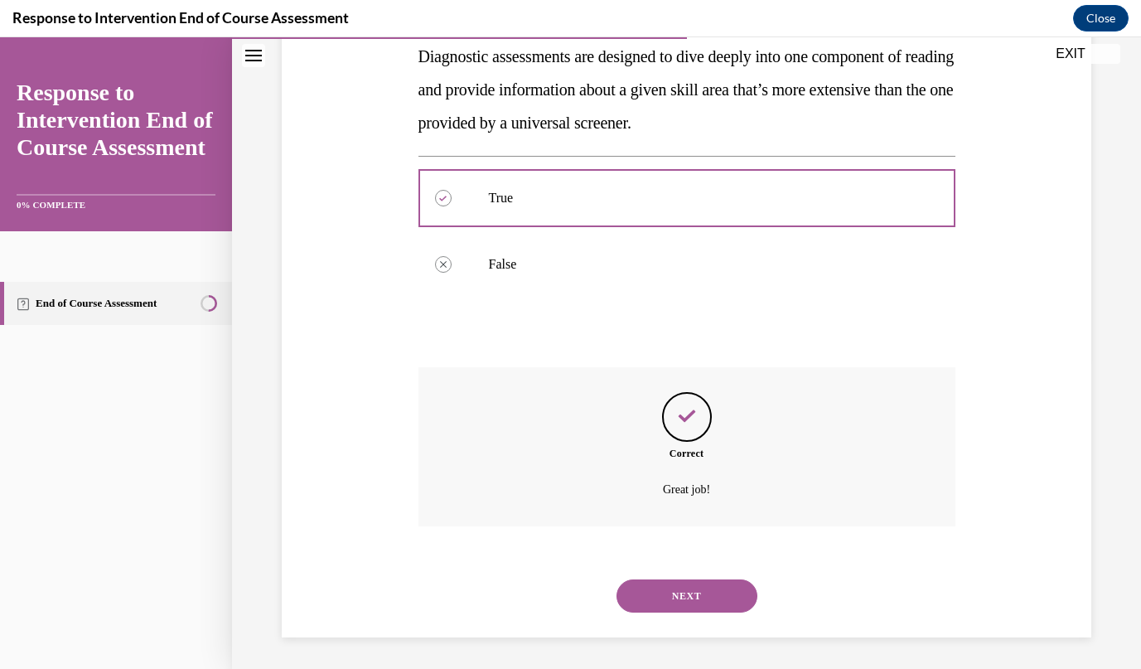
scroll to position [311, 0]
click at [699, 596] on button "NEXT" at bounding box center [687, 594] width 141 height 33
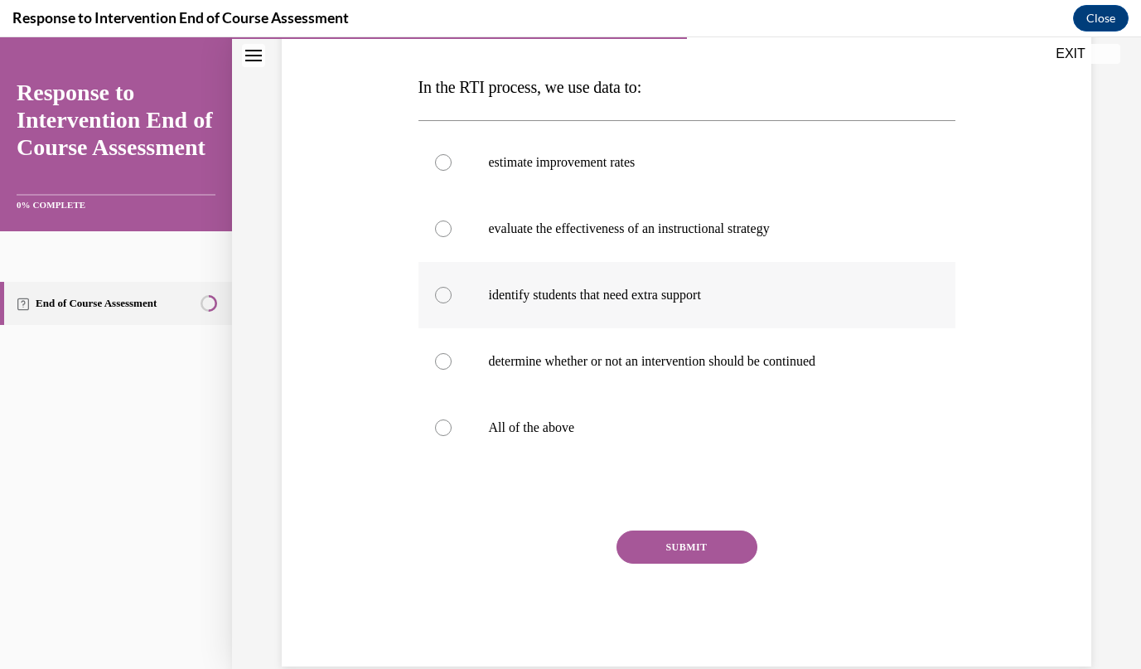
scroll to position [247, 0]
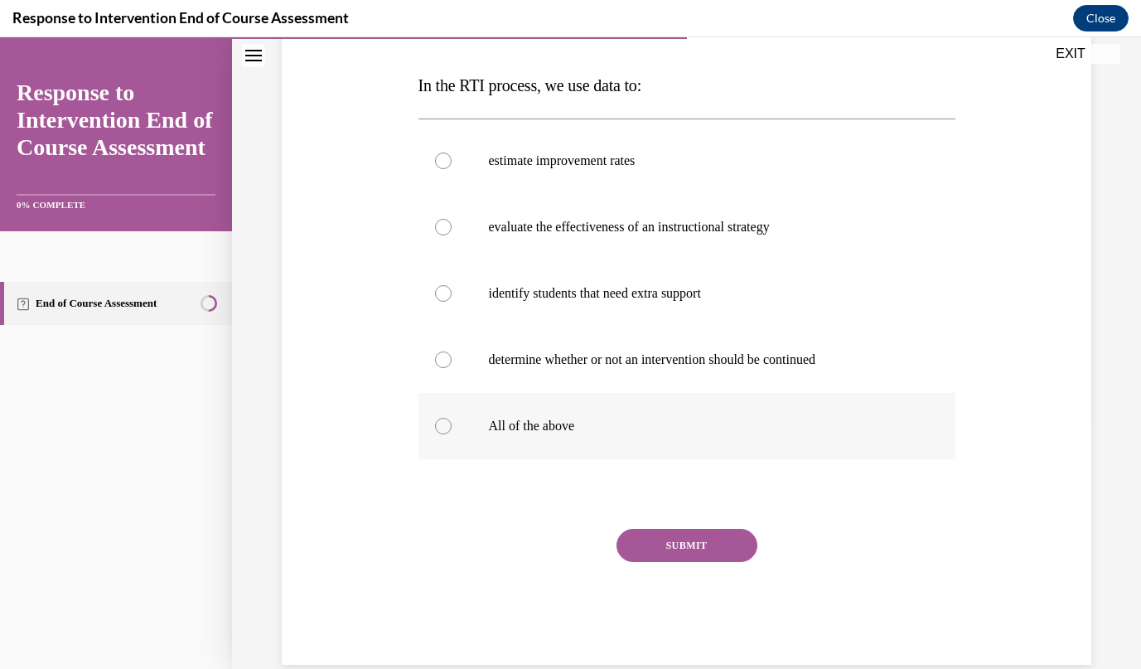
click at [564, 454] on label "All of the above" at bounding box center [687, 426] width 537 height 66
click at [452, 434] on input "All of the above" at bounding box center [443, 426] width 17 height 17
radio input "true"
click at [687, 543] on button "SUBMIT" at bounding box center [687, 545] width 141 height 33
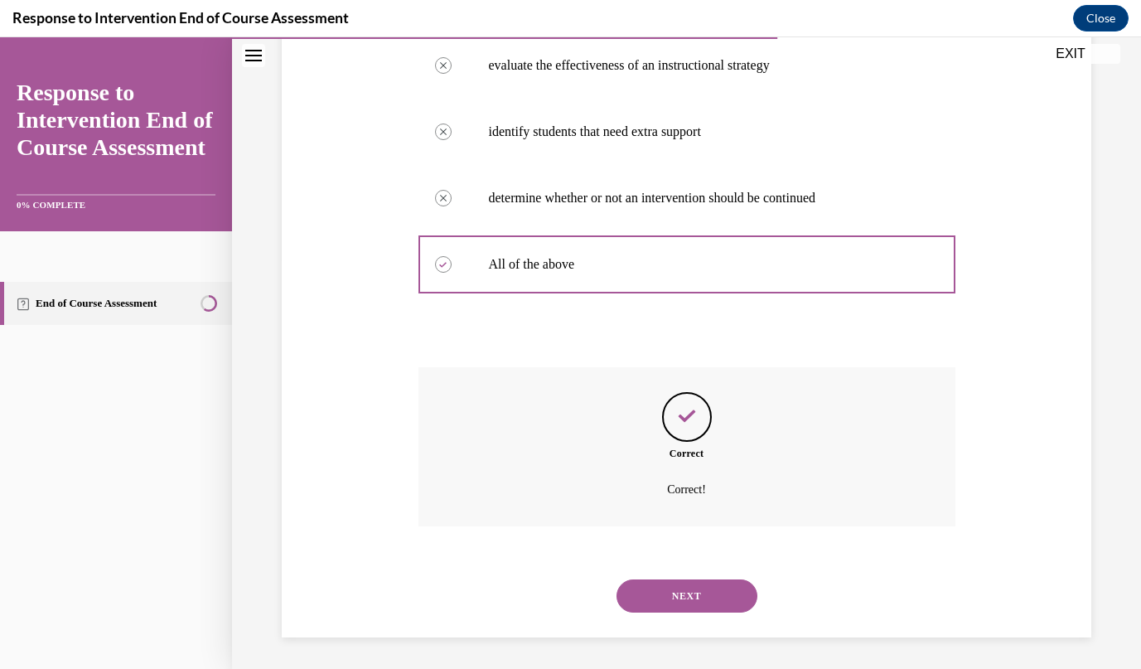
scroll to position [410, 0]
click at [732, 598] on button "NEXT" at bounding box center [687, 594] width 141 height 33
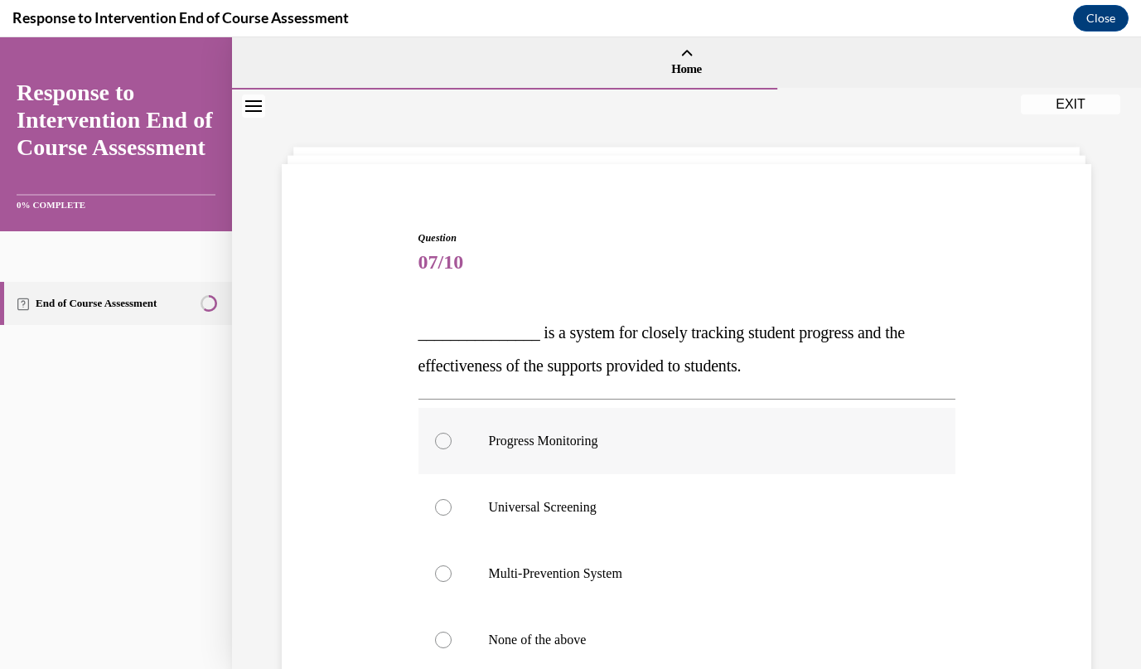
click at [574, 434] on p "Progress Monitoring" at bounding box center [701, 441] width 425 height 17
click at [452, 434] on input "Progress Monitoring" at bounding box center [443, 441] width 17 height 17
radio input "true"
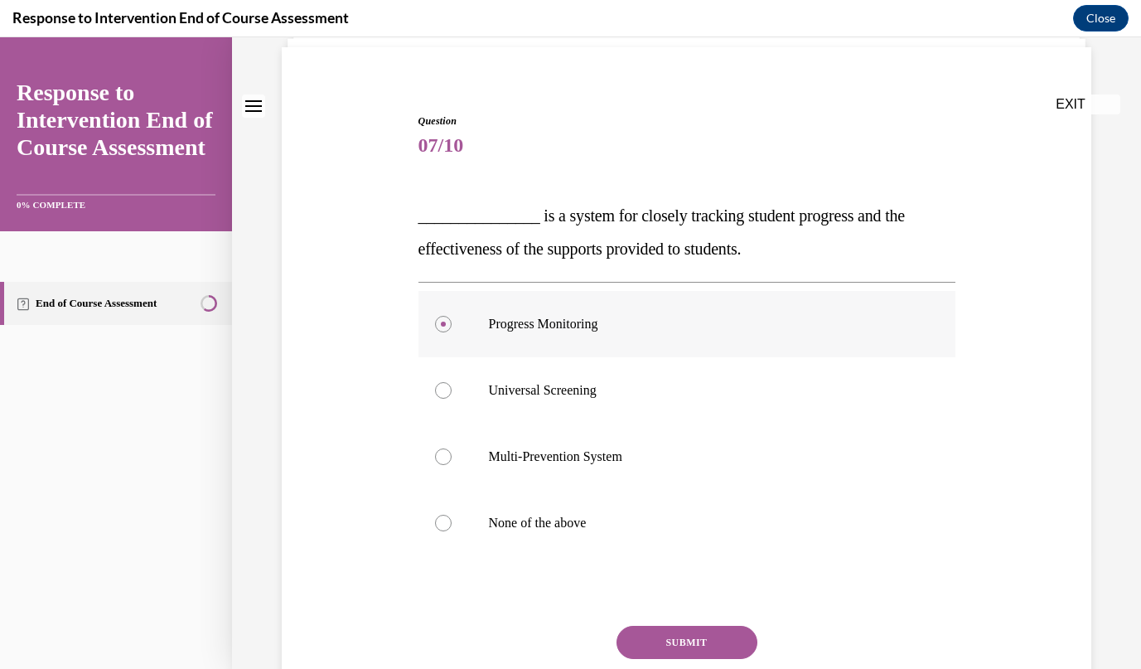
scroll to position [119, 0]
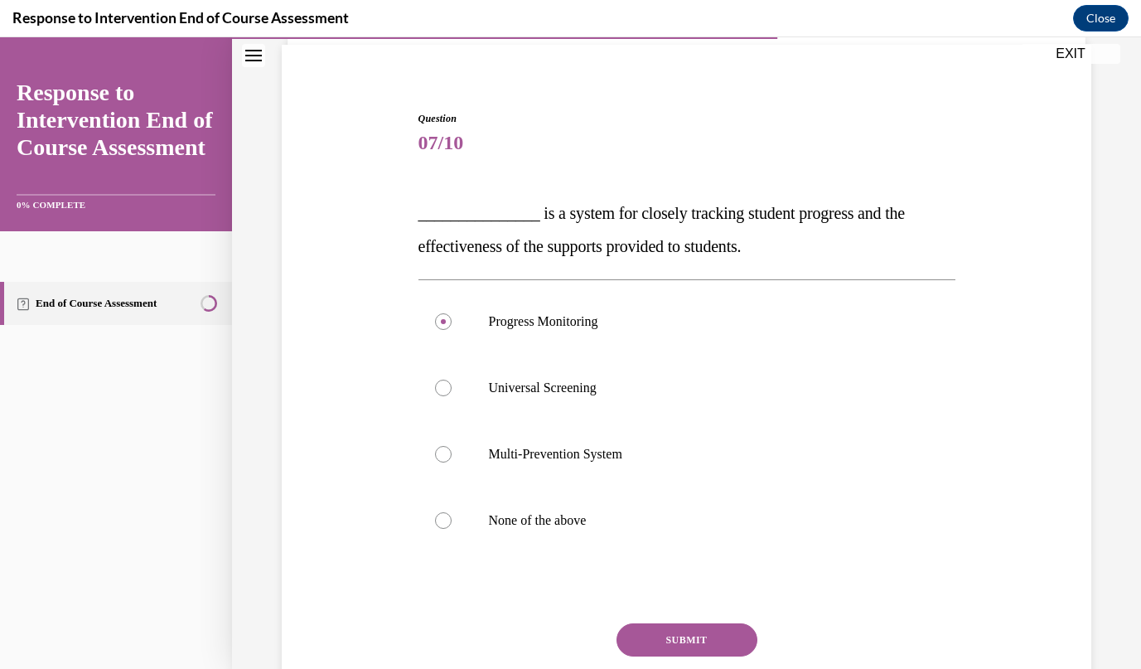
click at [682, 640] on button "SUBMIT" at bounding box center [687, 639] width 141 height 33
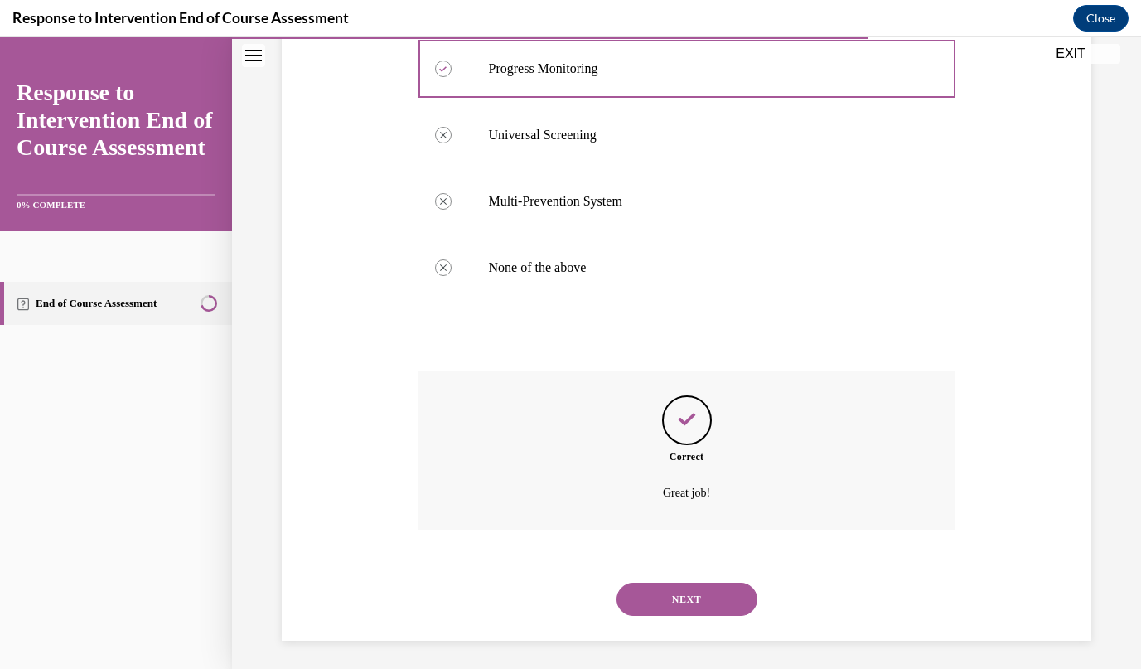
scroll to position [377, 0]
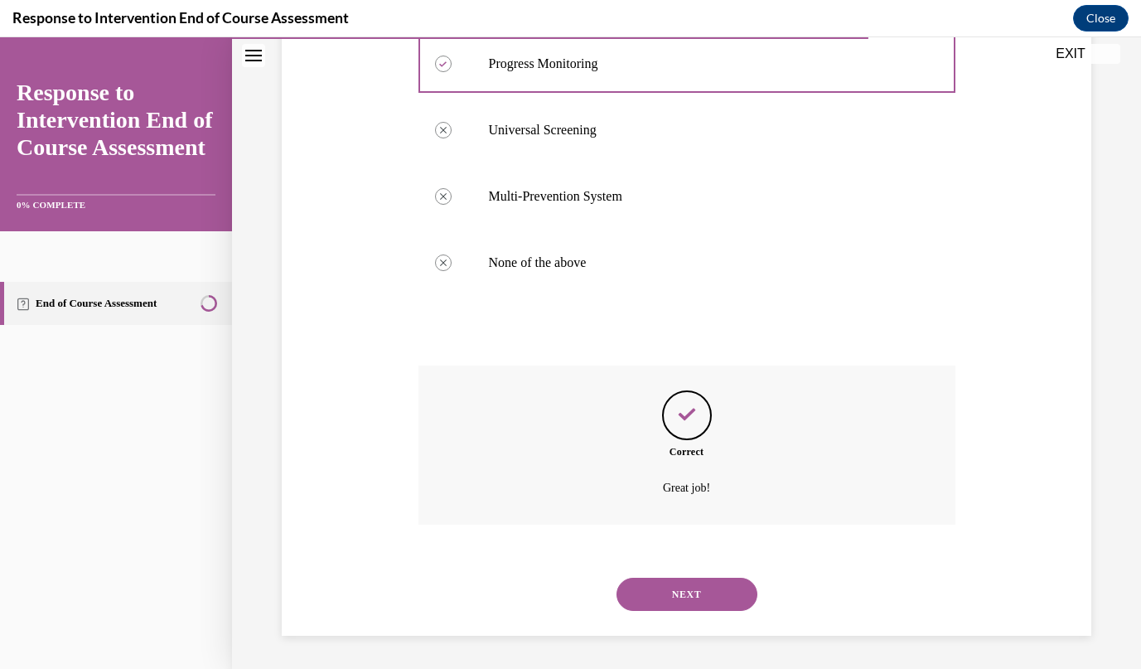
click at [687, 601] on button "NEXT" at bounding box center [687, 594] width 141 height 33
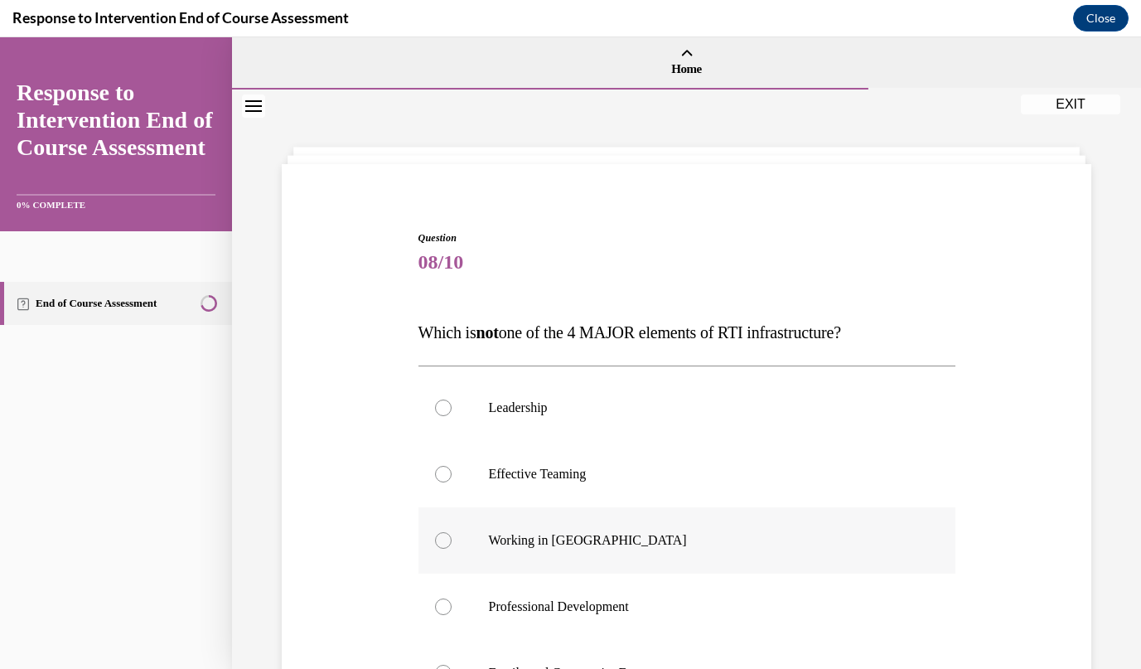
click at [558, 527] on label "Working in Silos" at bounding box center [687, 540] width 537 height 66
click at [452, 532] on input "Working in Silos" at bounding box center [443, 540] width 17 height 17
radio input "true"
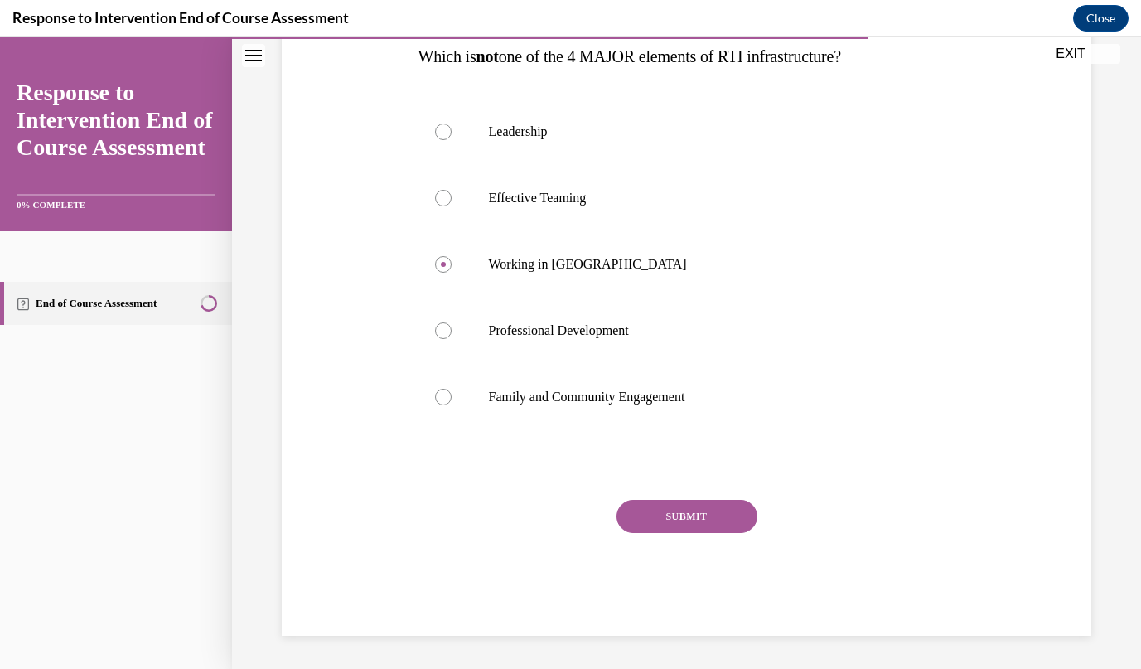
click at [661, 510] on button "SUBMIT" at bounding box center [687, 516] width 141 height 33
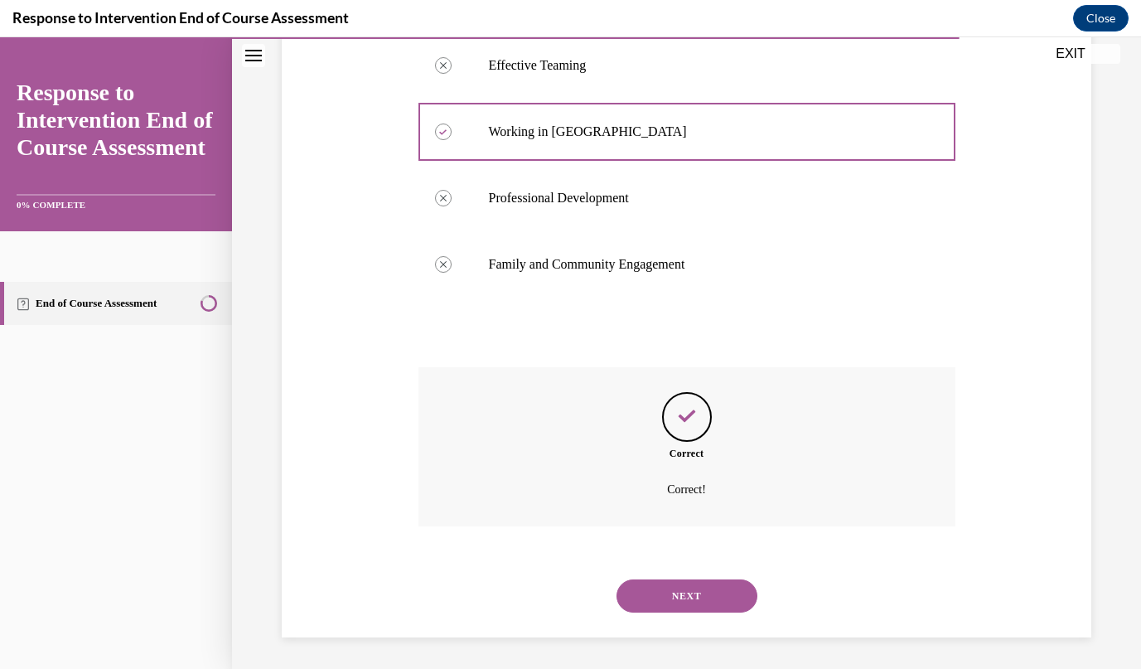
scroll to position [410, 0]
click at [713, 594] on button "NEXT" at bounding box center [687, 594] width 141 height 33
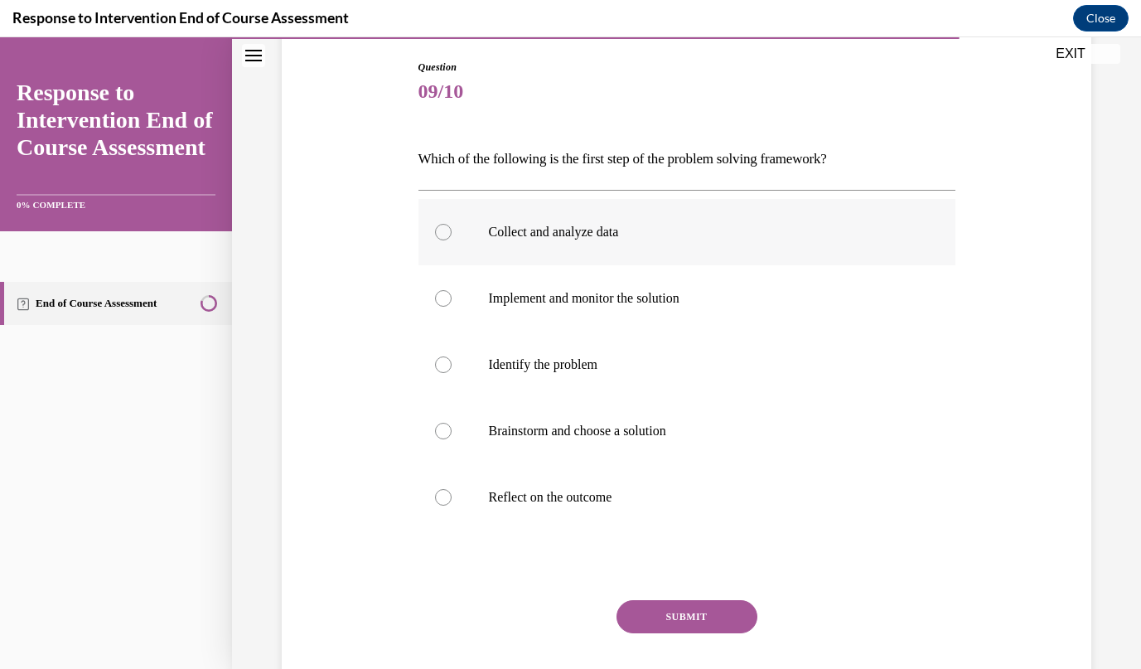
scroll to position [182, 0]
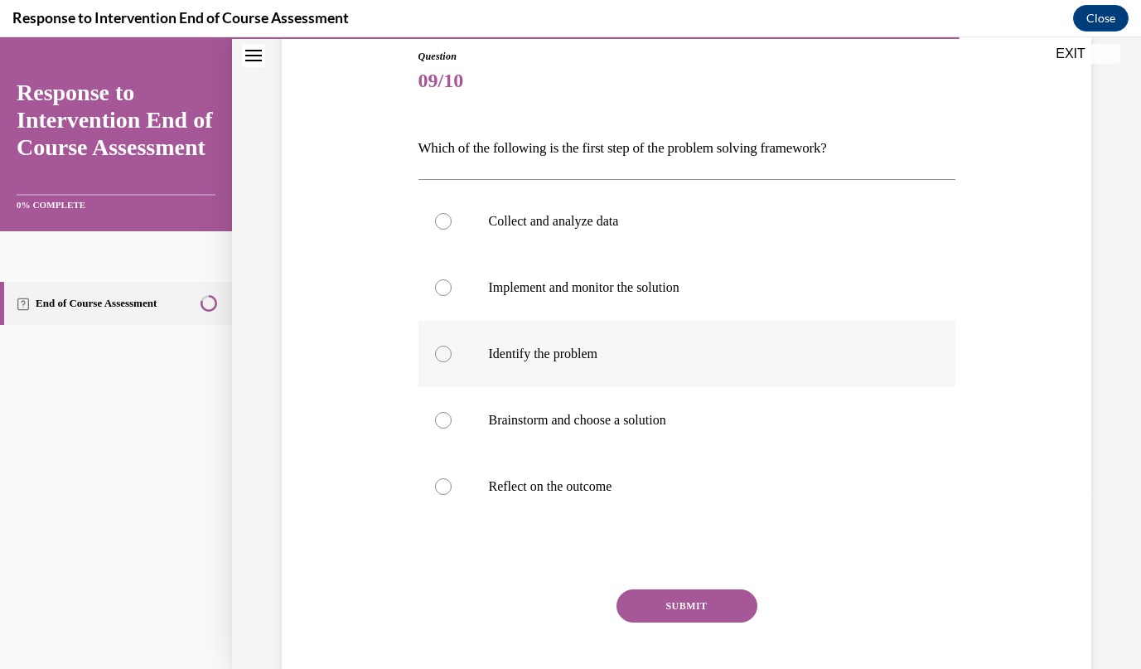
click at [665, 355] on p "Identify the problem" at bounding box center [701, 354] width 425 height 17
click at [452, 355] on input "Identify the problem" at bounding box center [443, 354] width 17 height 17
radio input "true"
click at [681, 599] on button "SUBMIT" at bounding box center [687, 605] width 141 height 33
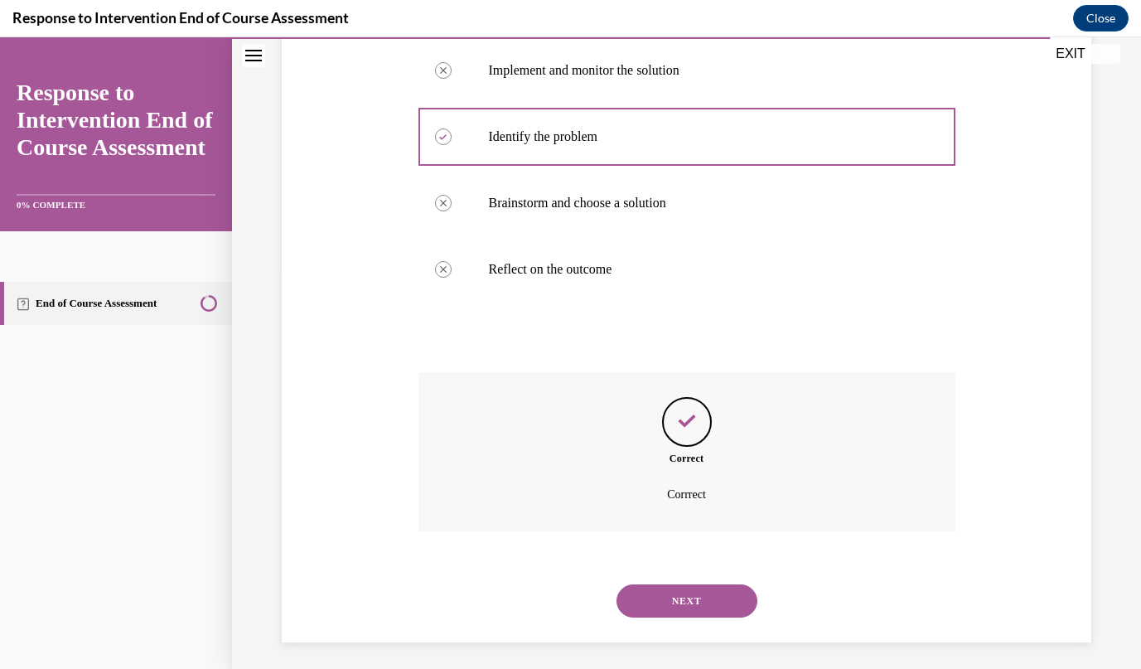
scroll to position [405, 0]
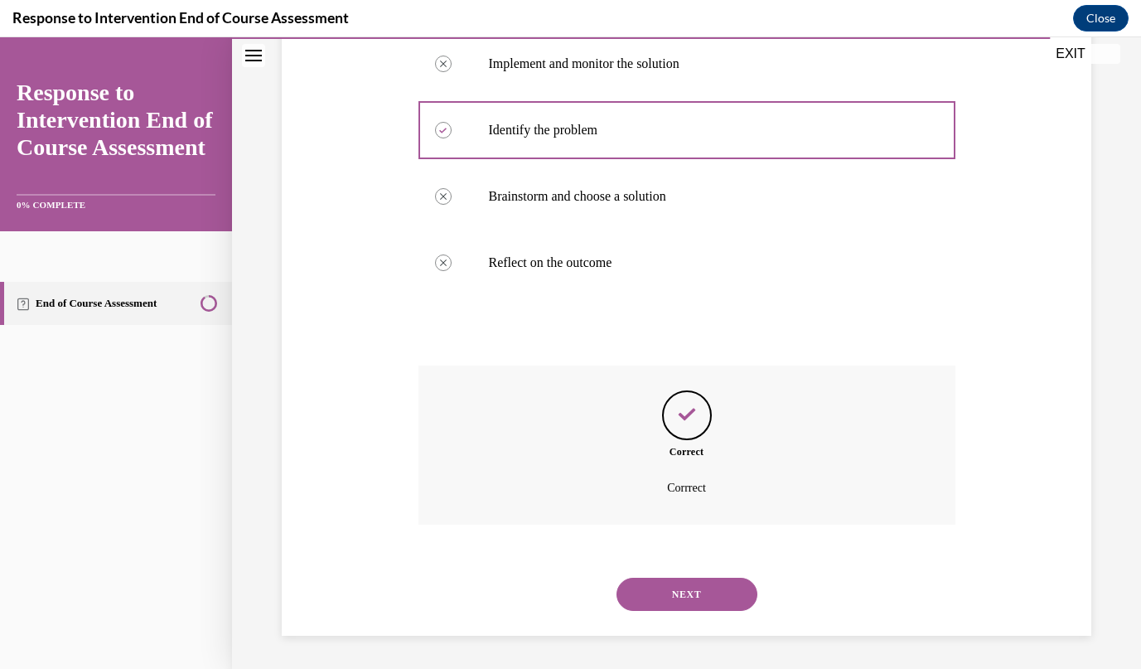
click at [701, 594] on button "NEXT" at bounding box center [687, 594] width 141 height 33
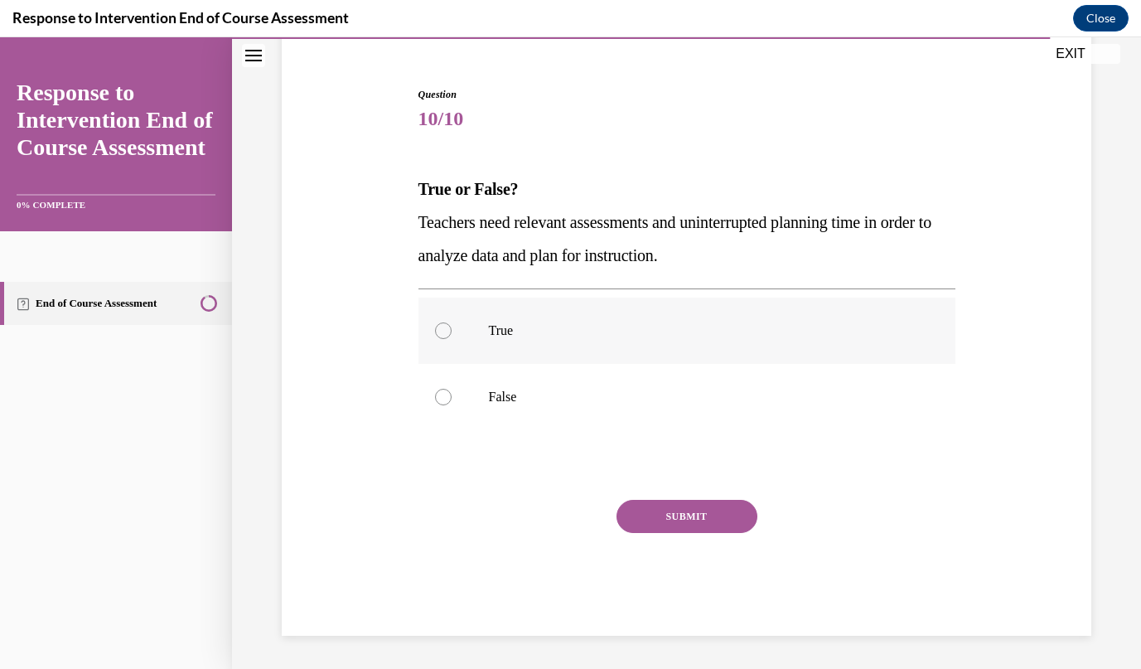
click at [551, 327] on p "True" at bounding box center [701, 330] width 425 height 17
click at [452, 327] on input "True" at bounding box center [443, 330] width 17 height 17
radio input "true"
click at [670, 510] on button "SUBMIT" at bounding box center [687, 516] width 141 height 33
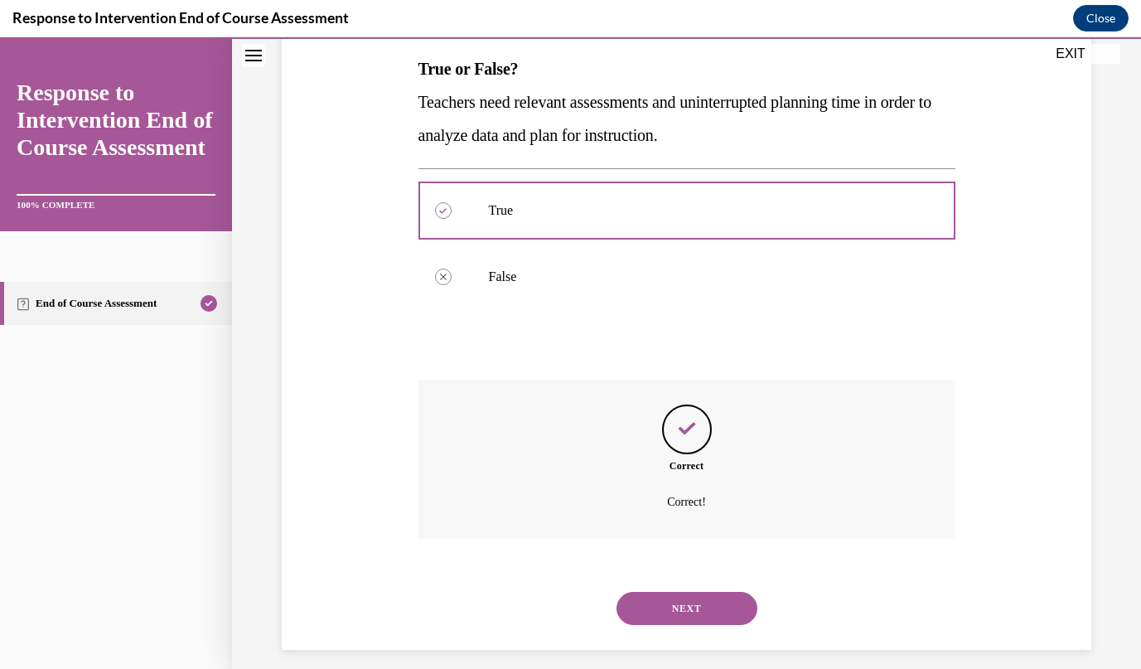
scroll to position [278, 0]
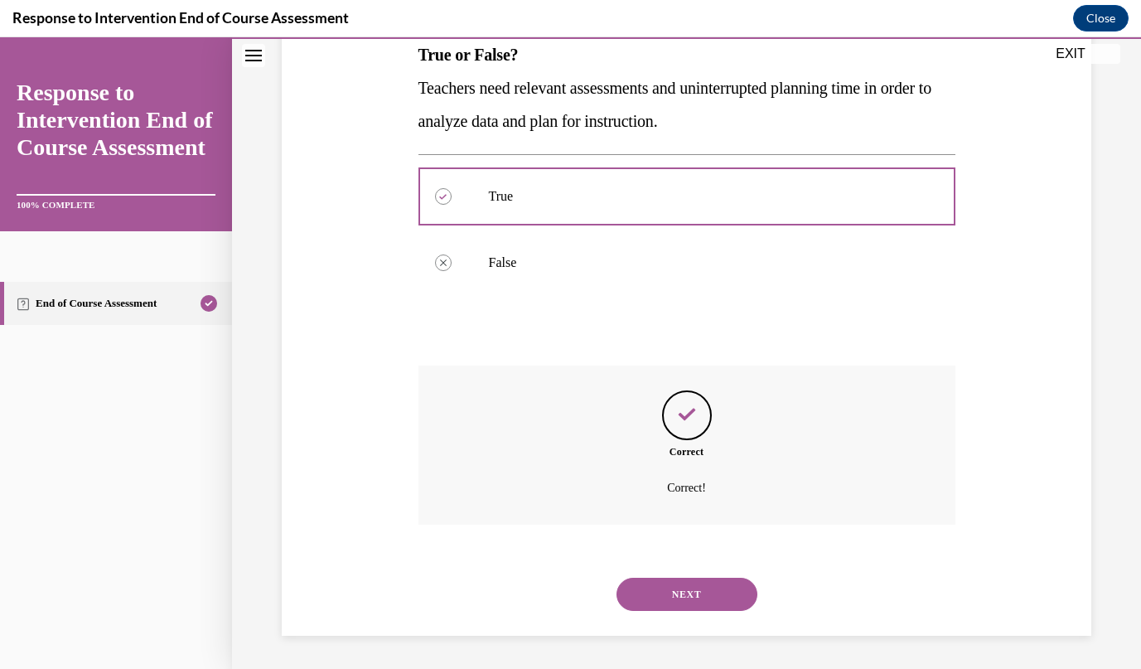
click at [707, 595] on button "NEXT" at bounding box center [687, 594] width 141 height 33
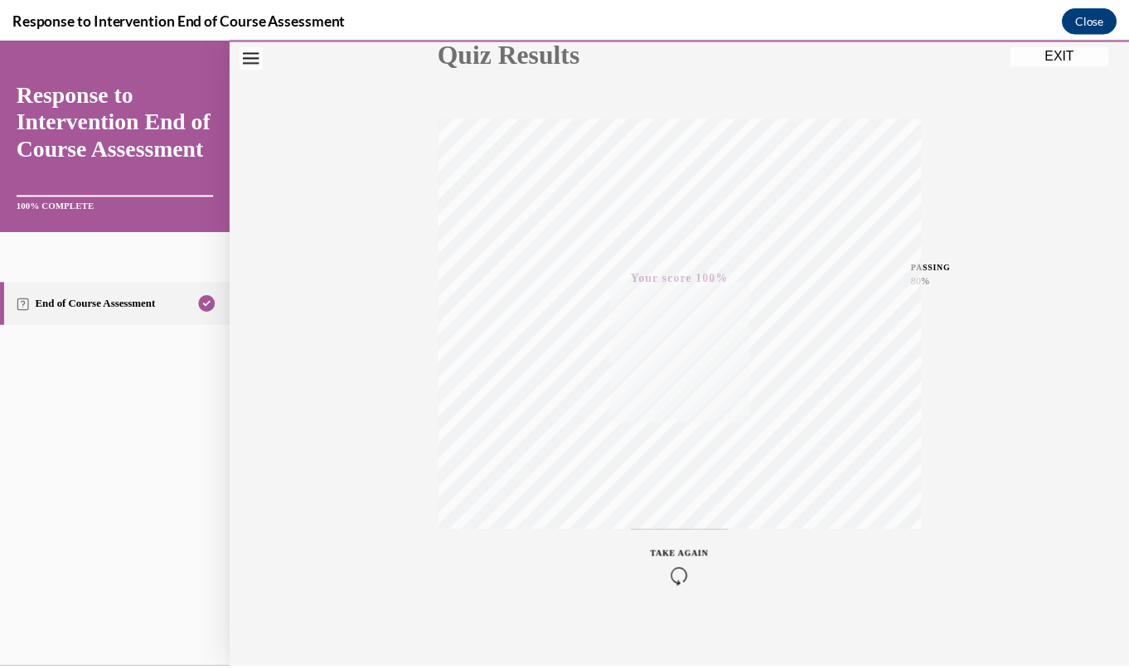
scroll to position [218, 0]
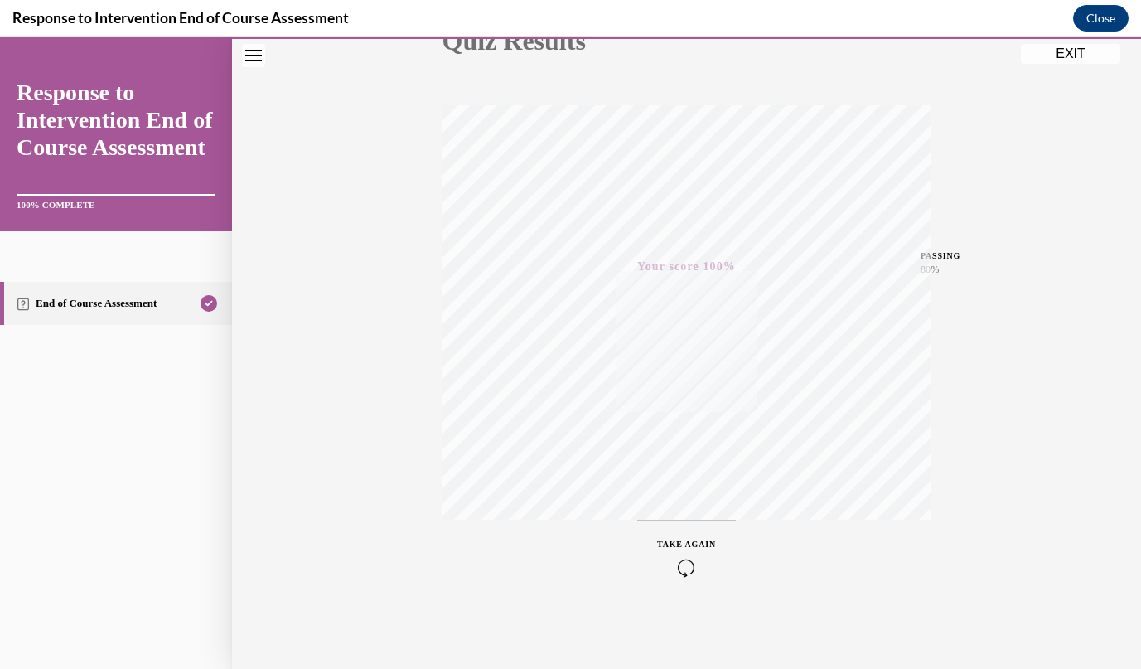
drag, startPoint x: 1090, startPoint y: 54, endPoint x: 901, endPoint y: 163, distance: 218.4
click at [1090, 54] on button "EXIT" at bounding box center [1070, 54] width 99 height 20
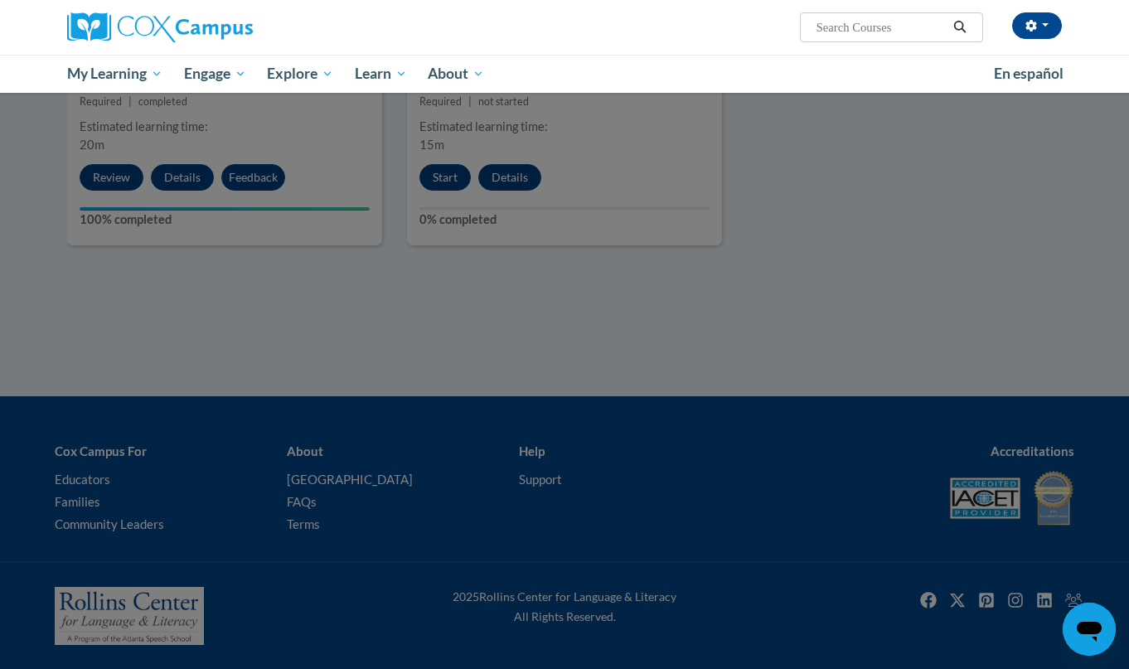
click at [924, 283] on div at bounding box center [564, 334] width 1129 height 669
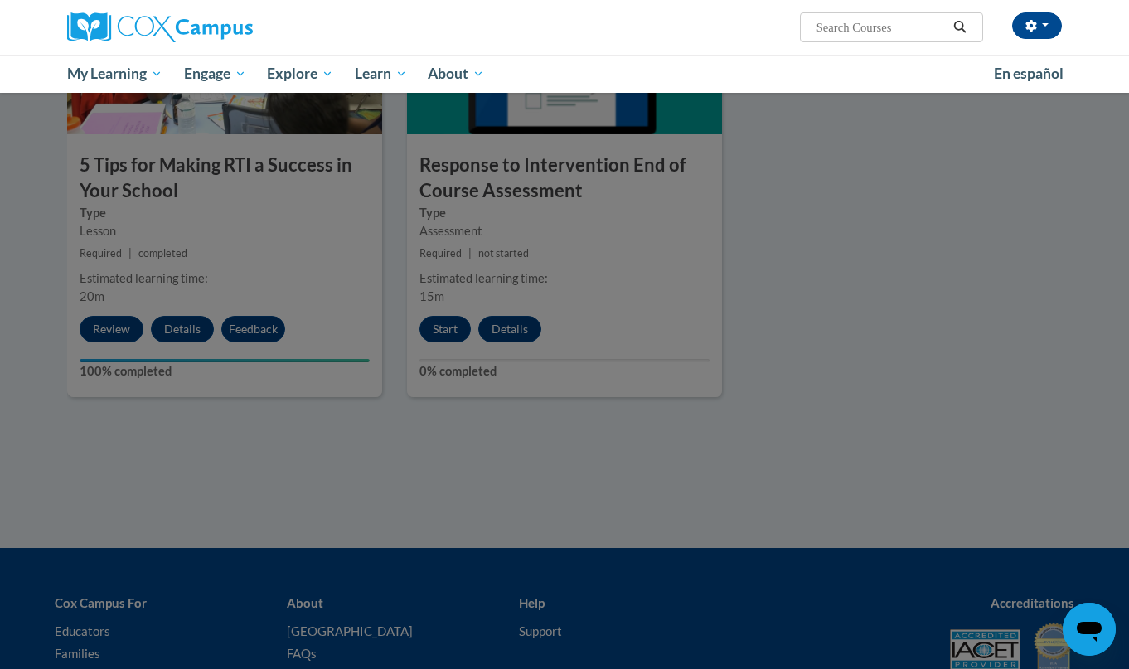
scroll to position [521, 0]
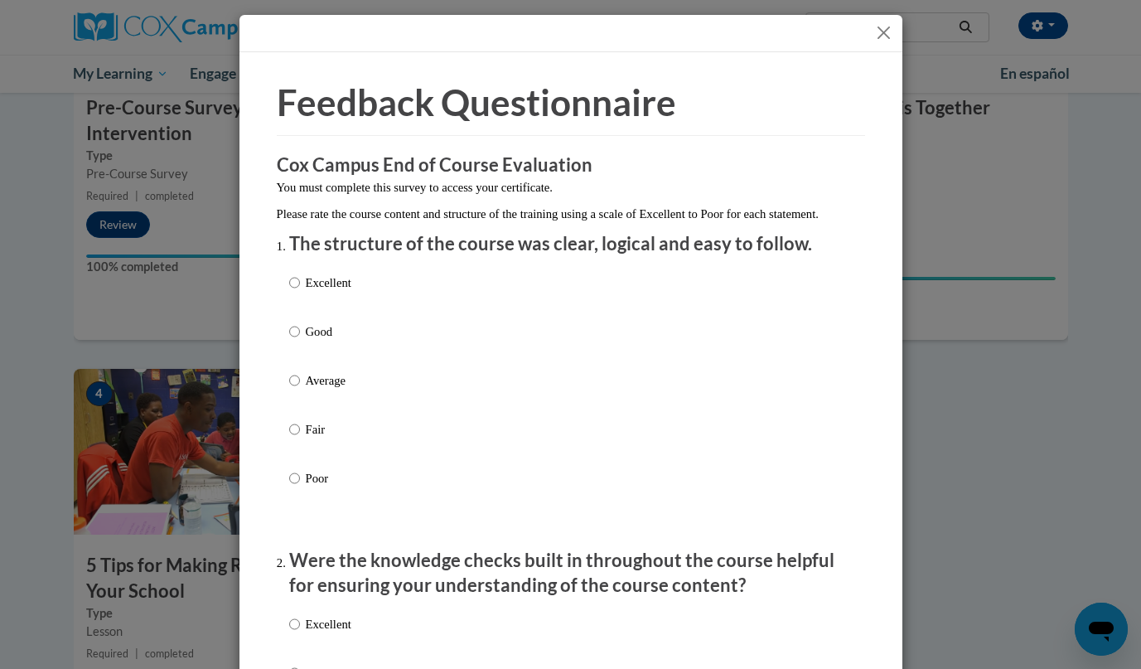
click at [882, 36] on button "Close" at bounding box center [884, 32] width 21 height 21
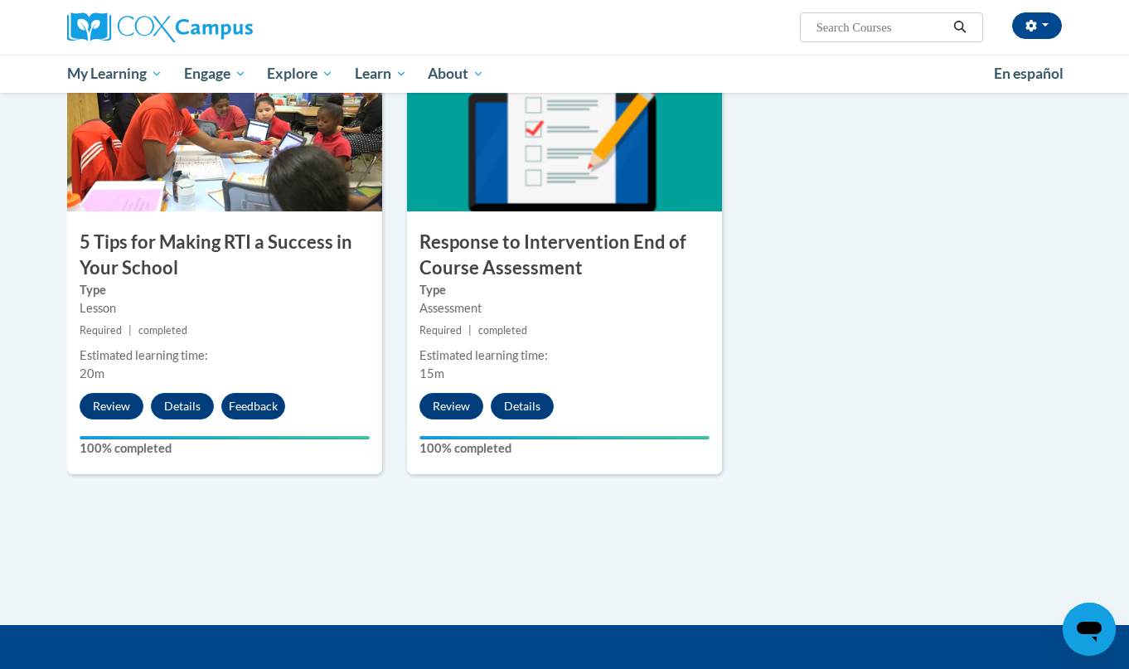
scroll to position [846, 0]
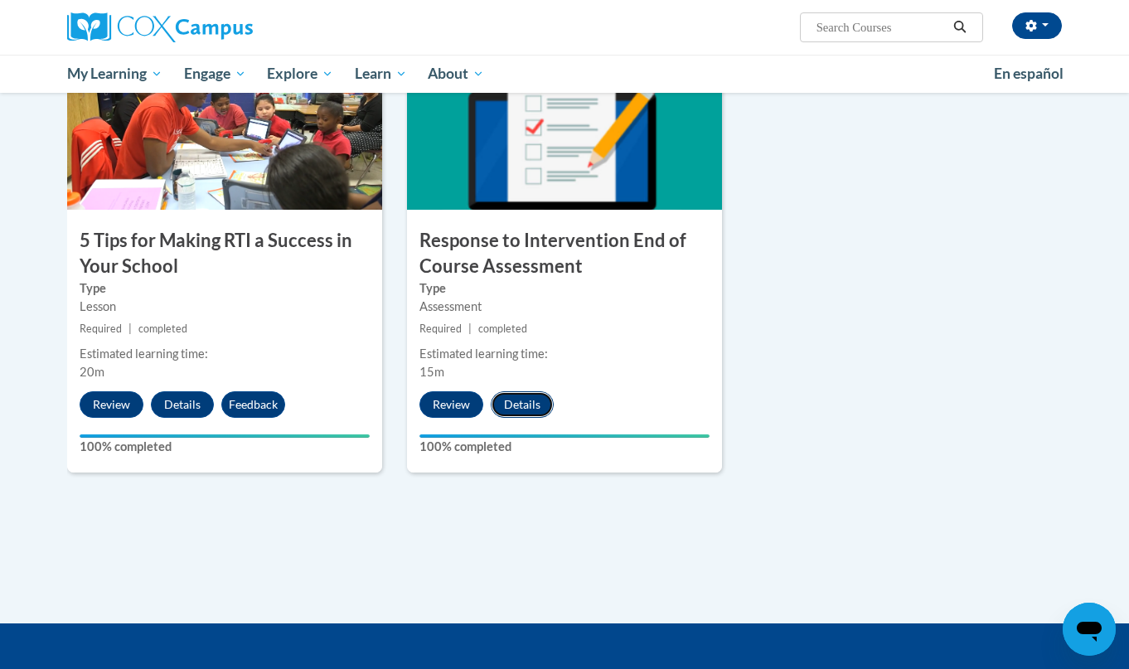
click at [540, 403] on button "Details" at bounding box center [522, 404] width 63 height 27
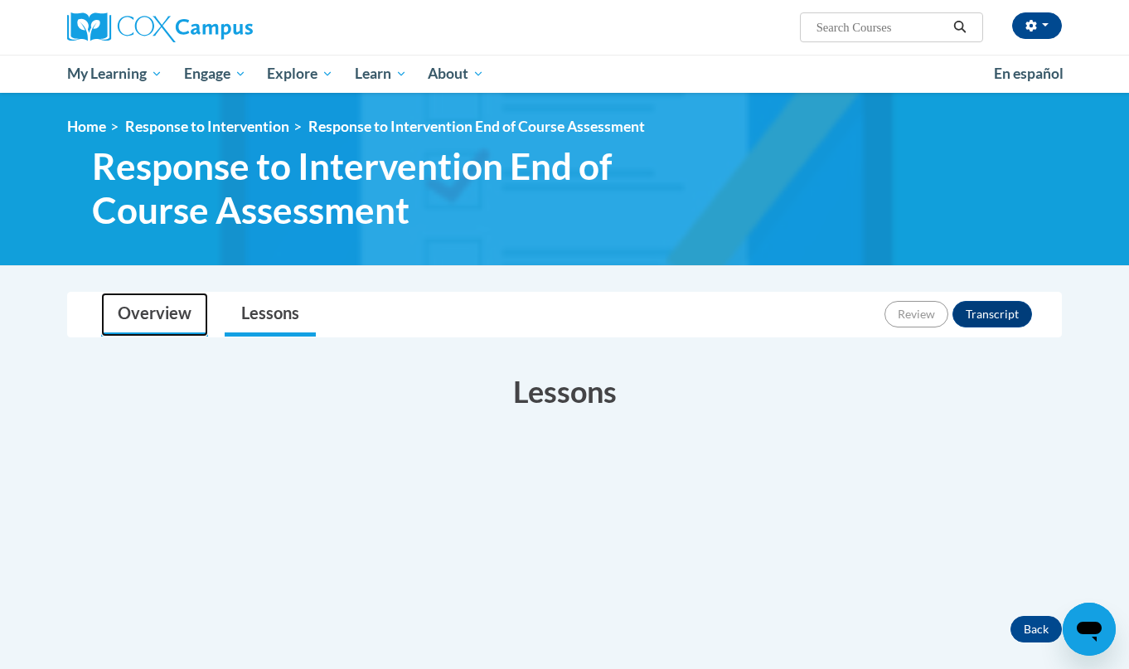
click at [172, 325] on link "Overview" at bounding box center [154, 315] width 107 height 44
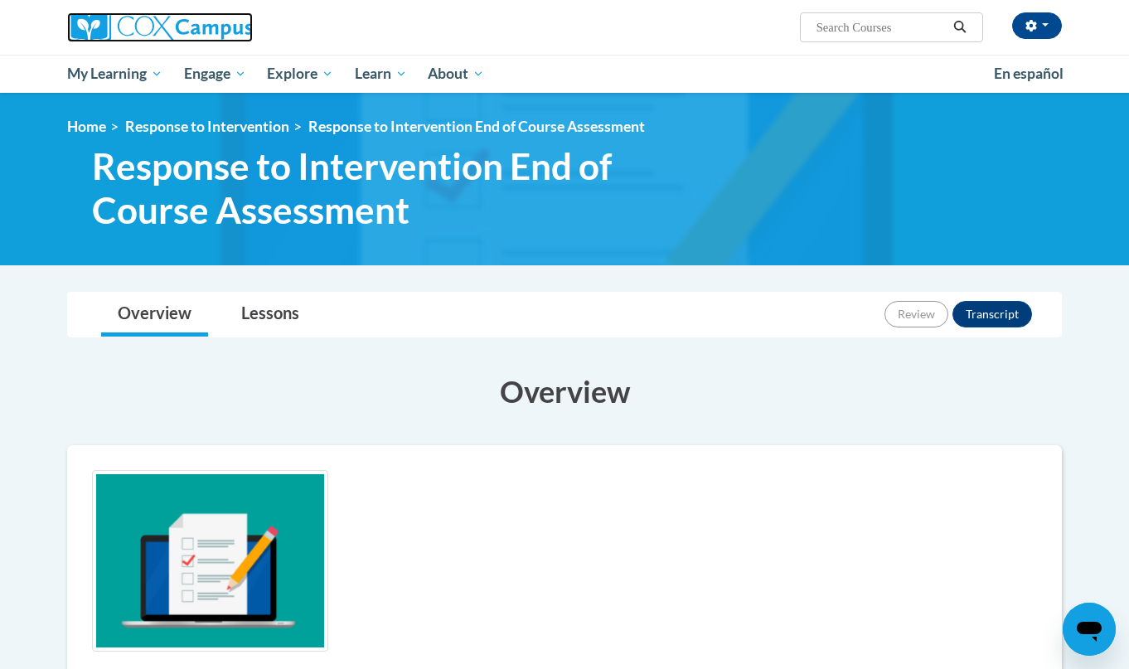
click at [178, 40] on img at bounding box center [160, 27] width 186 height 30
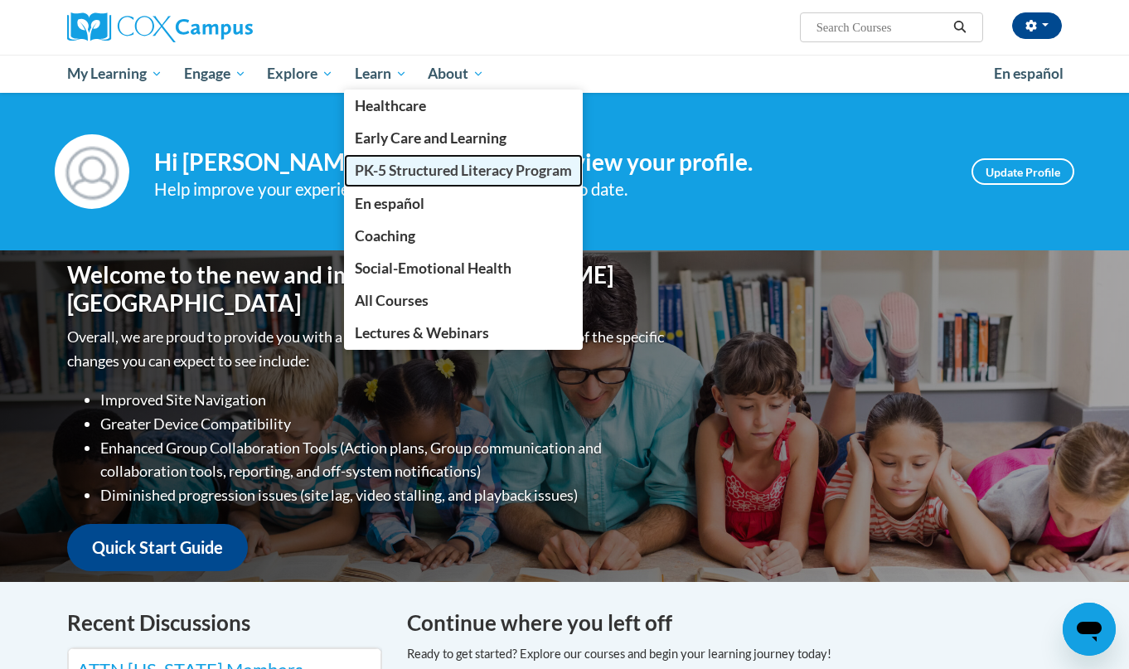
click at [410, 173] on span "PK-5 Structured Literacy Program" at bounding box center [463, 170] width 217 height 17
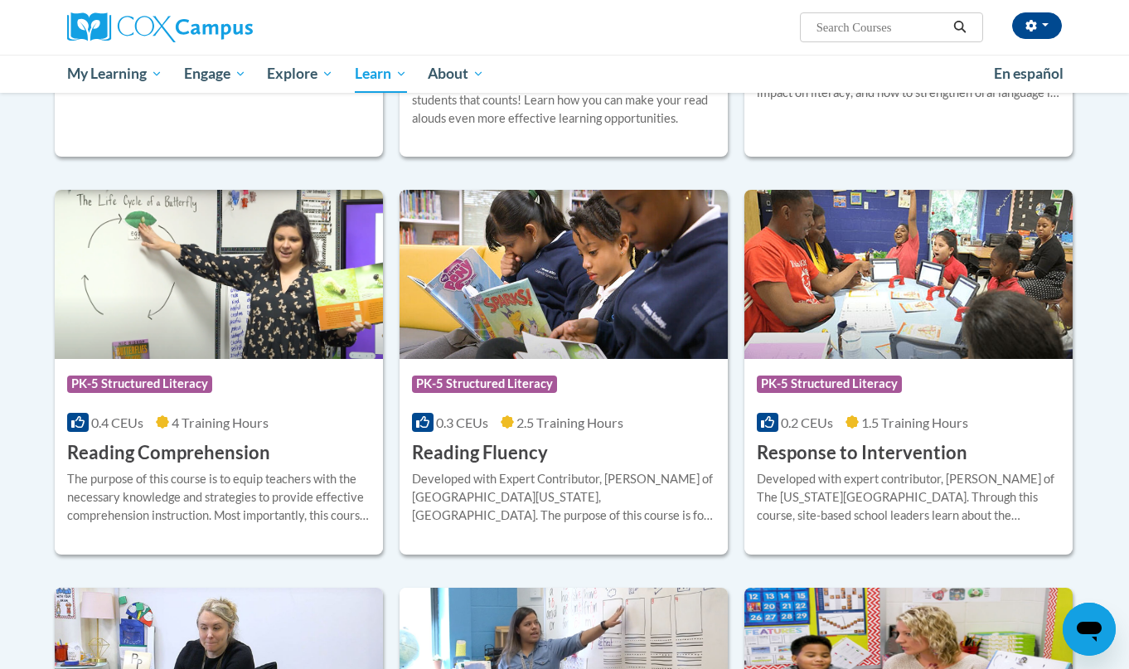
scroll to position [1376, 0]
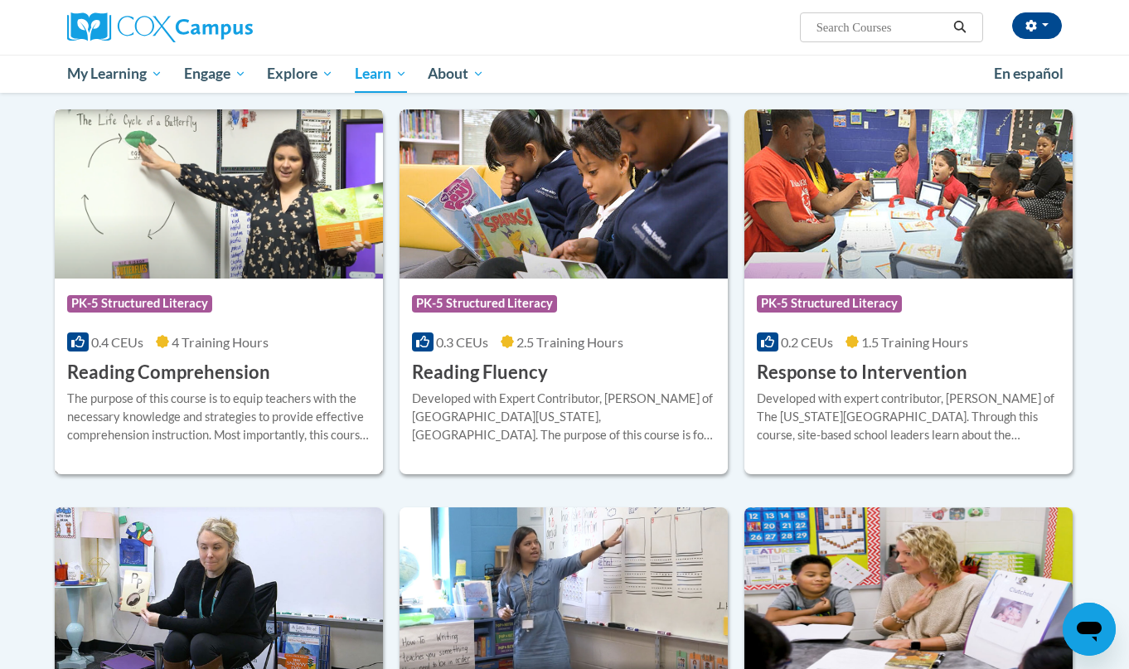
click at [208, 378] on h3 "Reading Comprehension" at bounding box center [168, 373] width 203 height 26
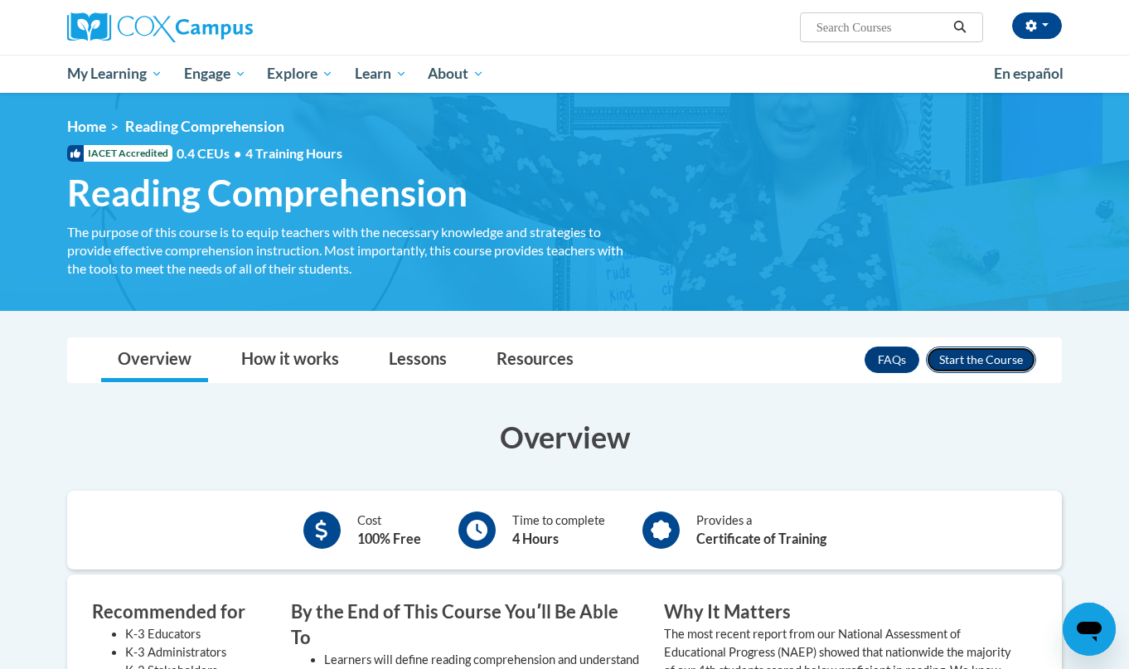
click at [976, 354] on button "Enroll" at bounding box center [981, 359] width 110 height 27
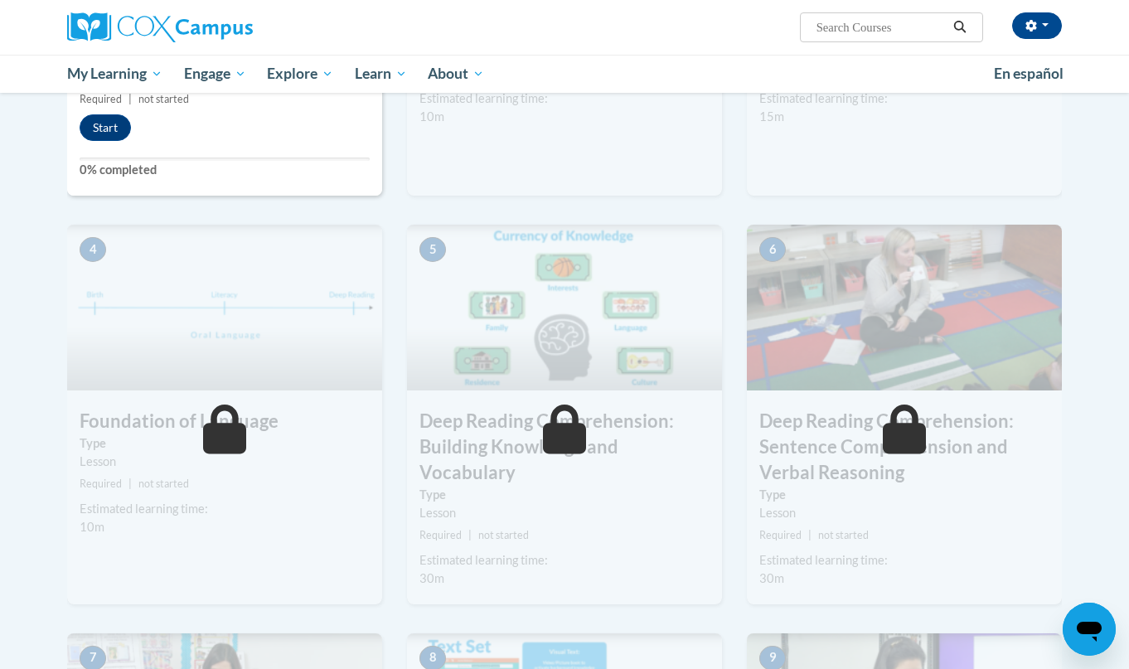
scroll to position [730, 0]
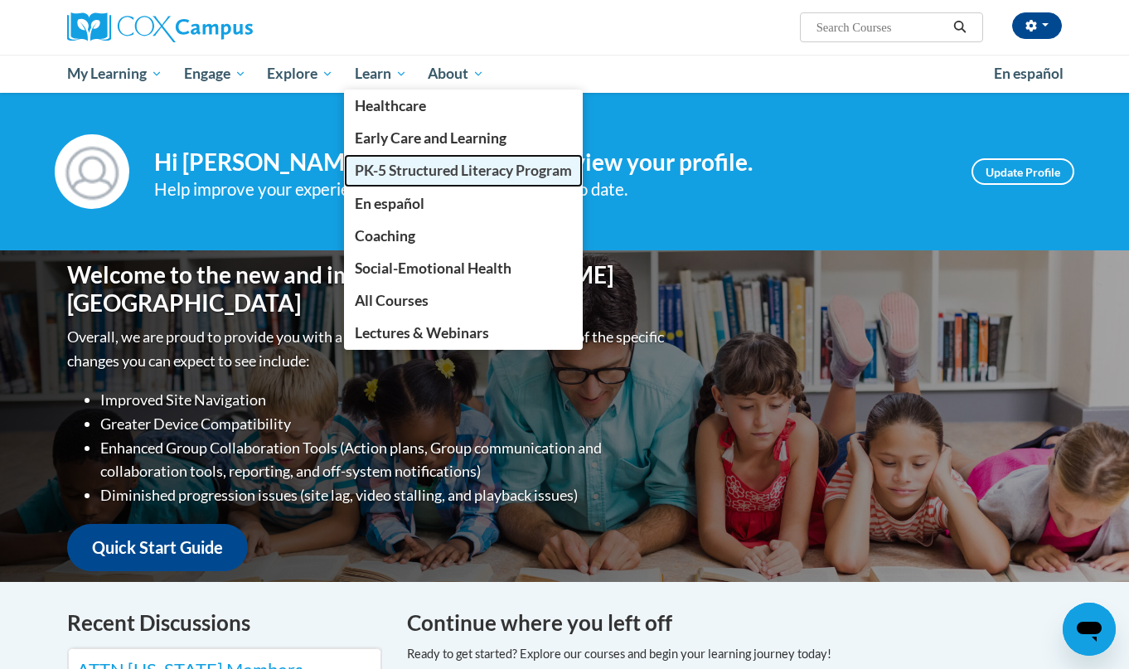
click at [397, 167] on span "PK-5 Structured Literacy Program" at bounding box center [463, 170] width 217 height 17
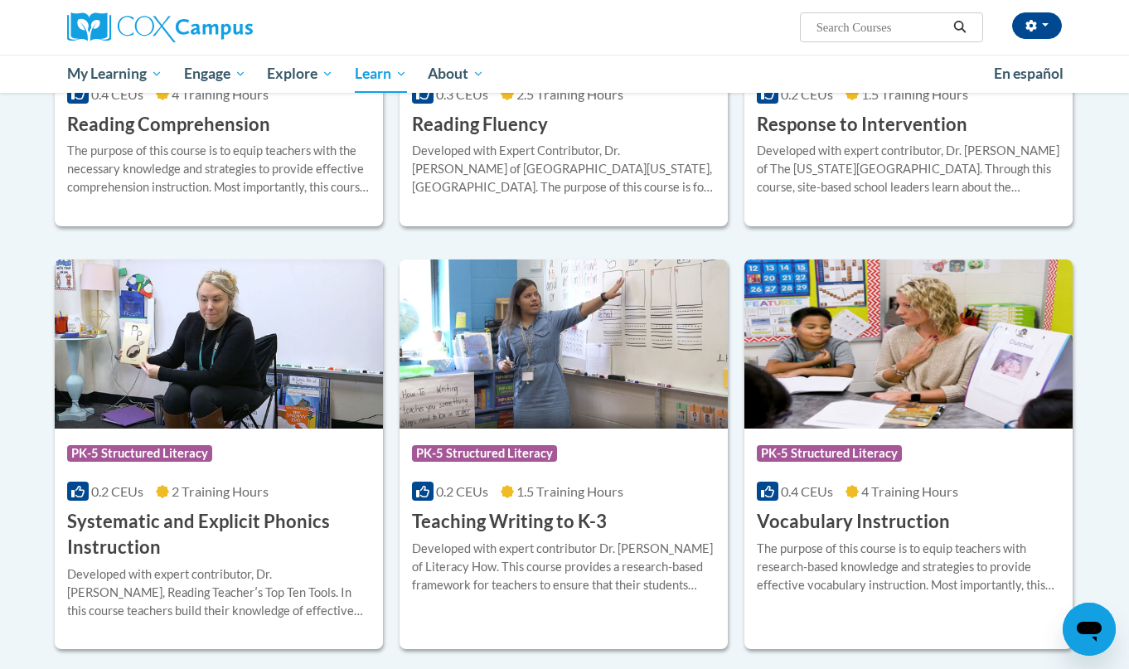
scroll to position [1625, 0]
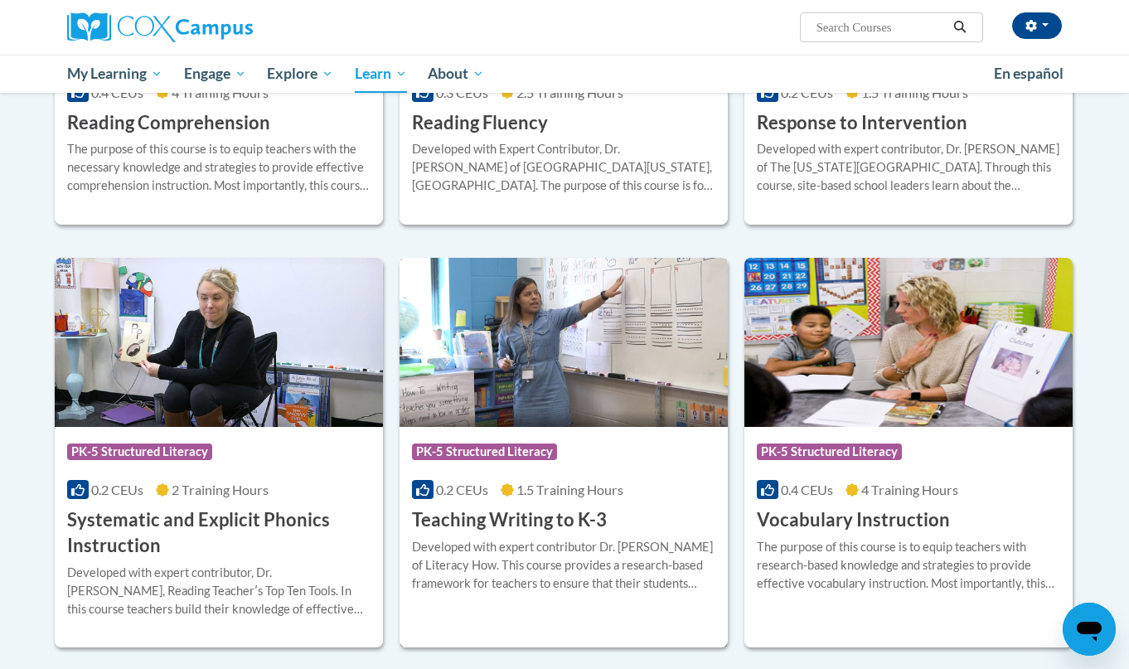
click at [529, 510] on h3 "Teaching Writing to K-3" at bounding box center [509, 520] width 195 height 26
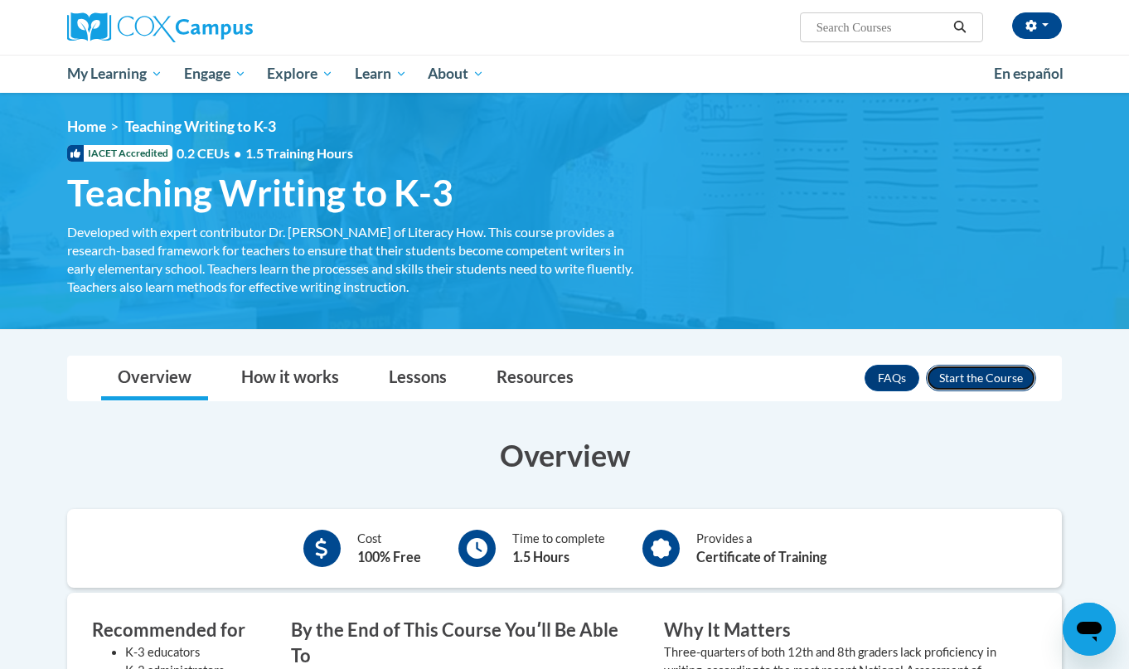
click at [995, 379] on button "Enroll" at bounding box center [981, 378] width 110 height 27
